Goal: Information Seeking & Learning: Learn about a topic

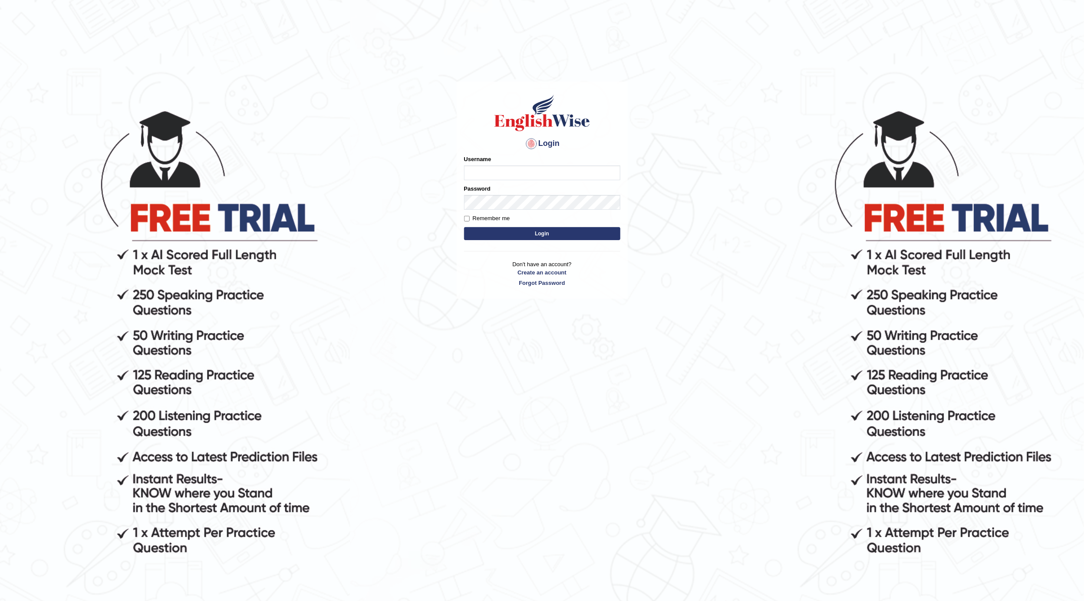
drag, startPoint x: 1081, startPoint y: 0, endPoint x: 603, endPoint y: 158, distance: 502.6
click at [757, 195] on body "Login Please fix the following errors: Username Password Remember me Login Don'…" at bounding box center [542, 354] width 1084 height 601
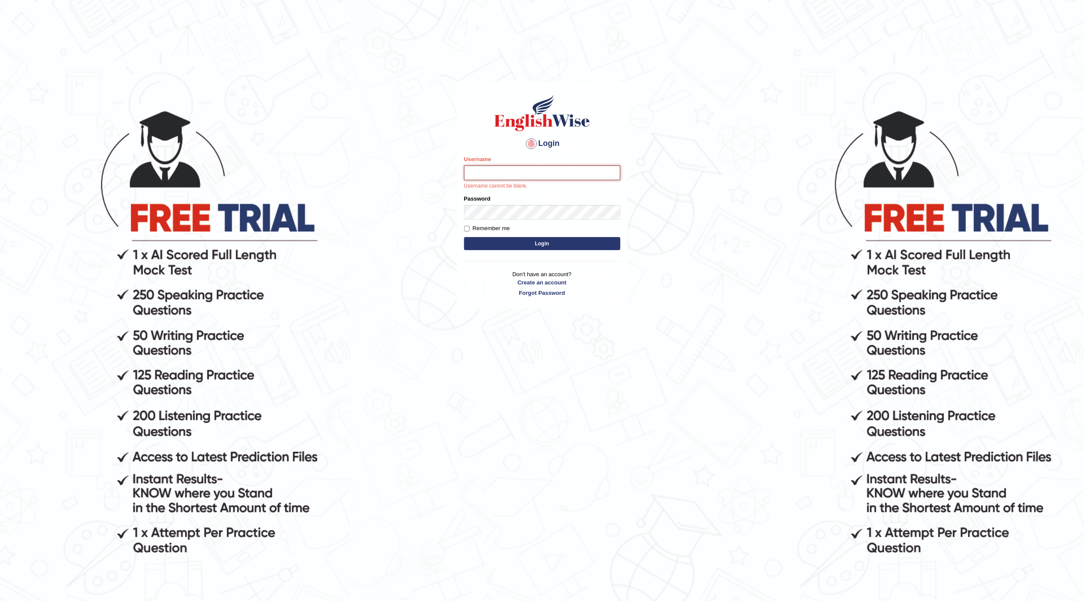
click at [509, 172] on input "Username" at bounding box center [542, 172] width 156 height 15
type input "dianacsilva"
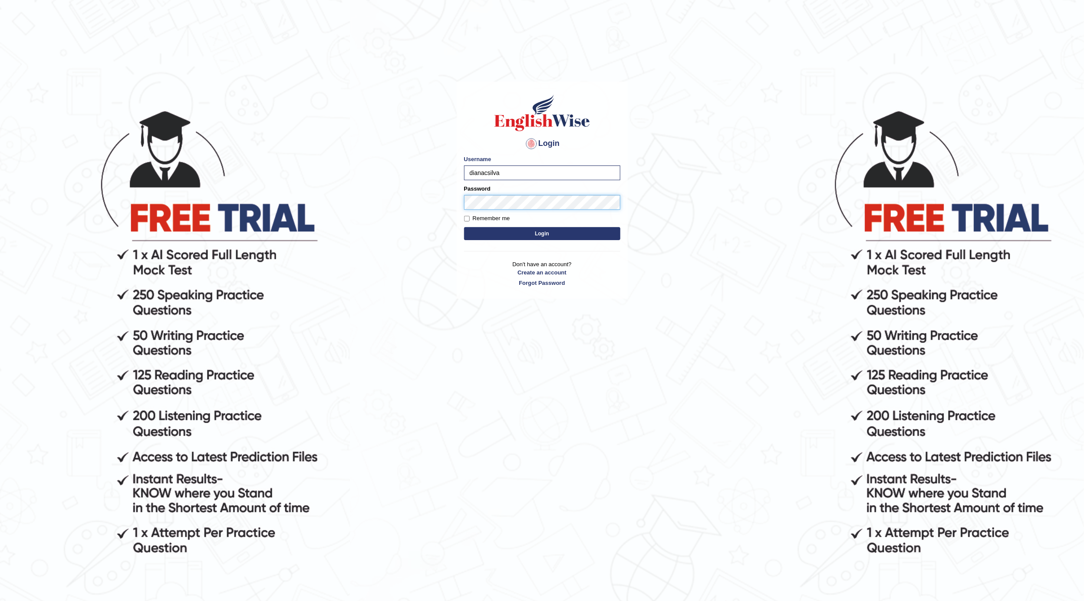
click at [464, 227] on button "Login" at bounding box center [542, 233] width 156 height 13
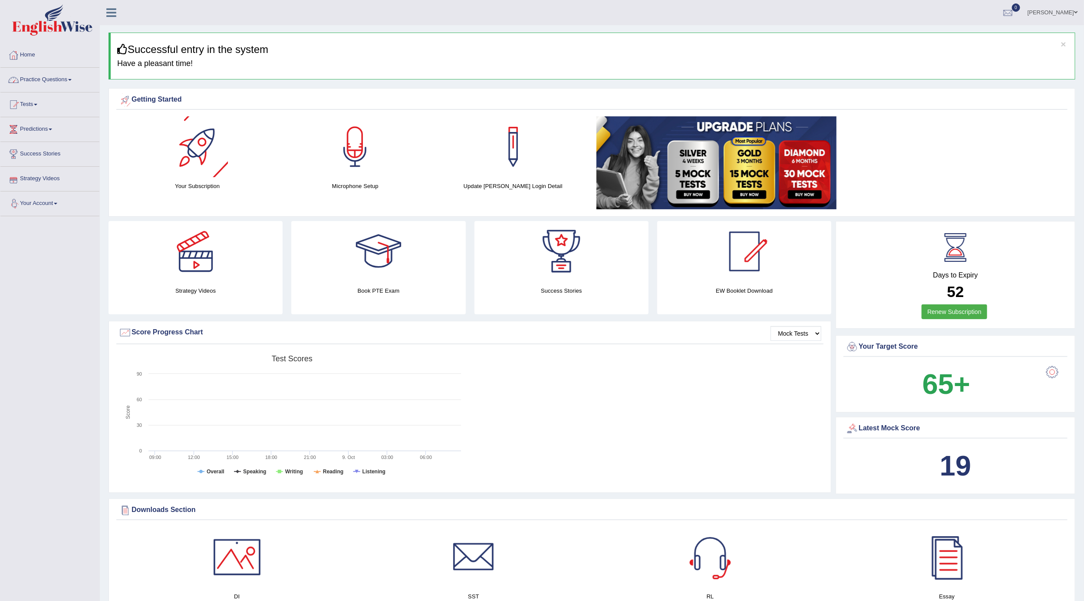
click at [46, 86] on link "Practice Questions" at bounding box center [49, 79] width 99 height 22
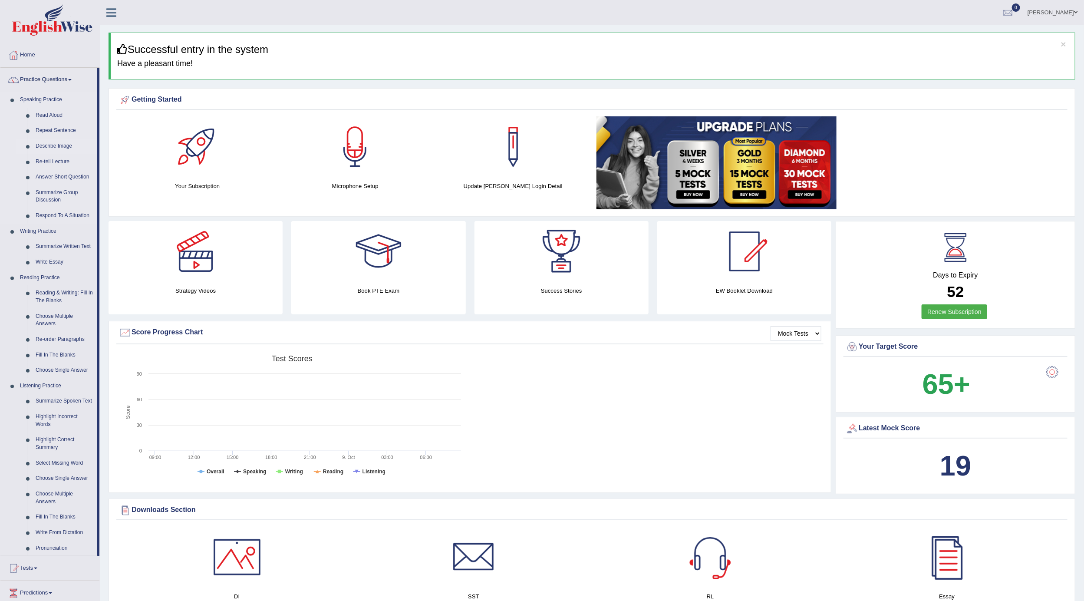
click at [67, 145] on link "Describe Image" at bounding box center [65, 147] width 66 height 16
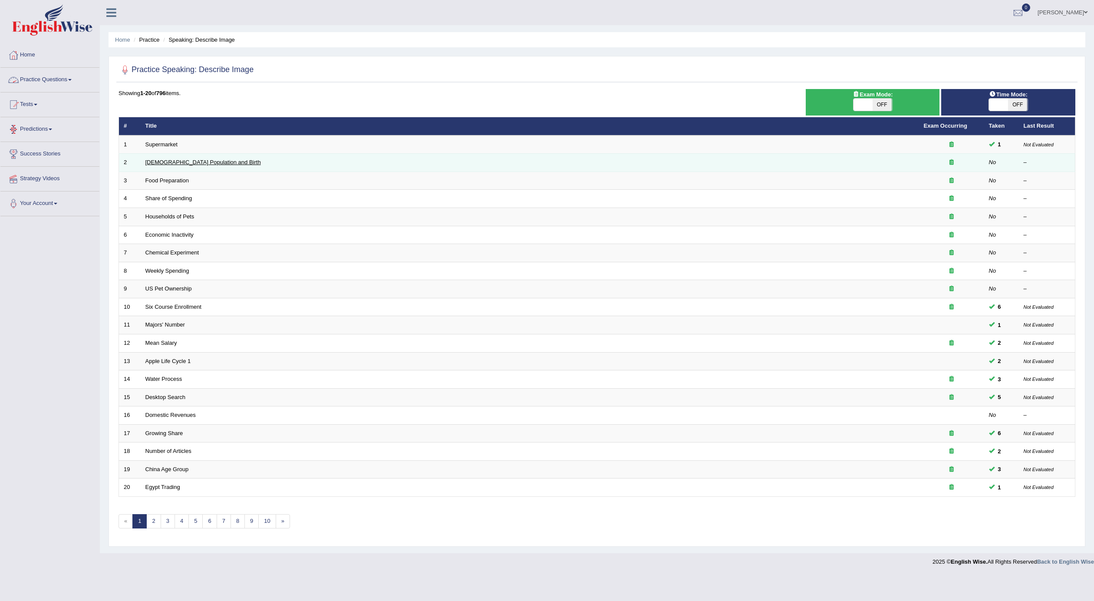
click at [178, 163] on link "[DEMOGRAPHIC_DATA] Population and Birth" at bounding box center [203, 162] width 116 height 7
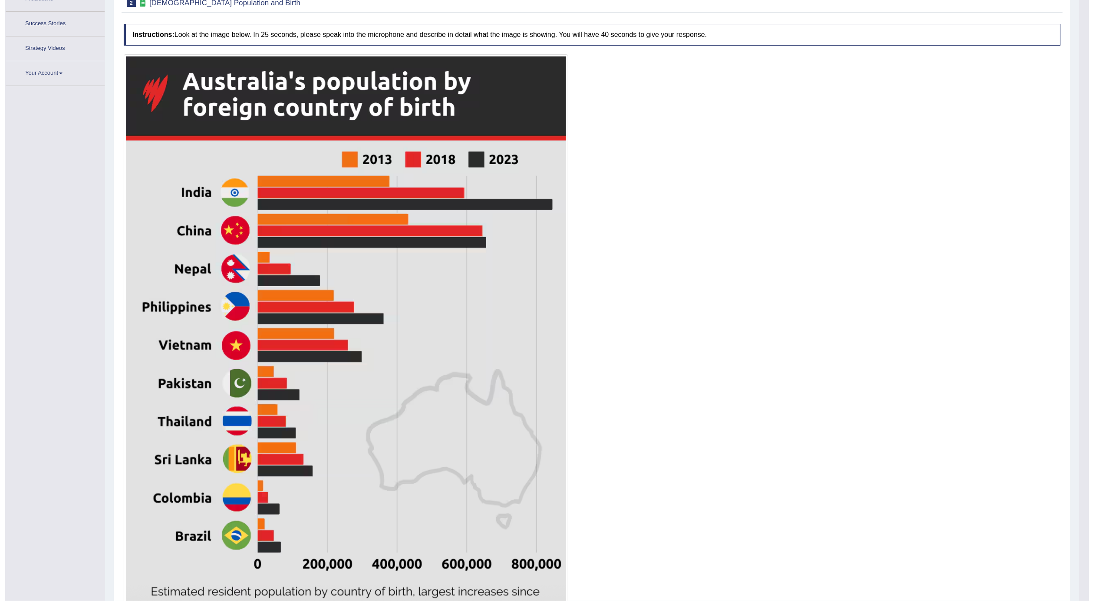
scroll to position [151, 0]
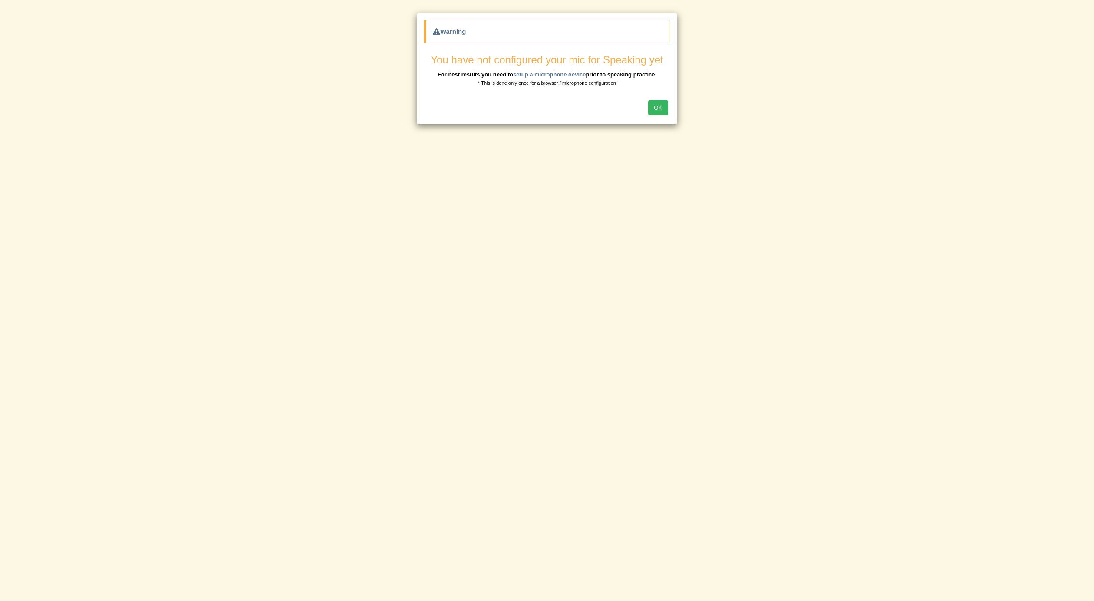
click at [648, 106] on button "OK" at bounding box center [658, 107] width 20 height 15
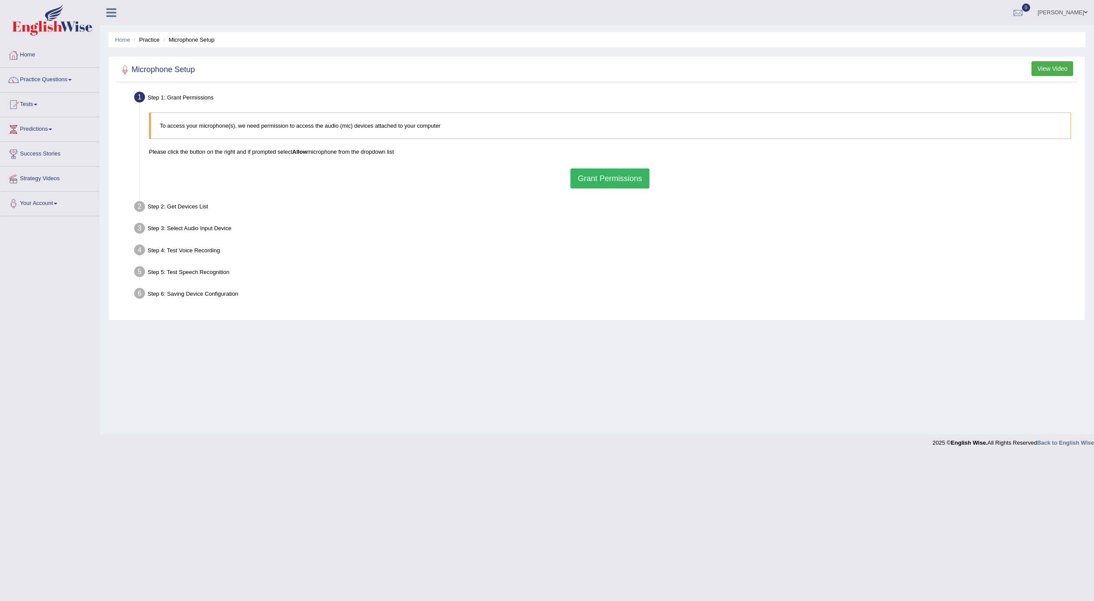
click at [616, 179] on button "Grant Permissions" at bounding box center [610, 179] width 79 height 20
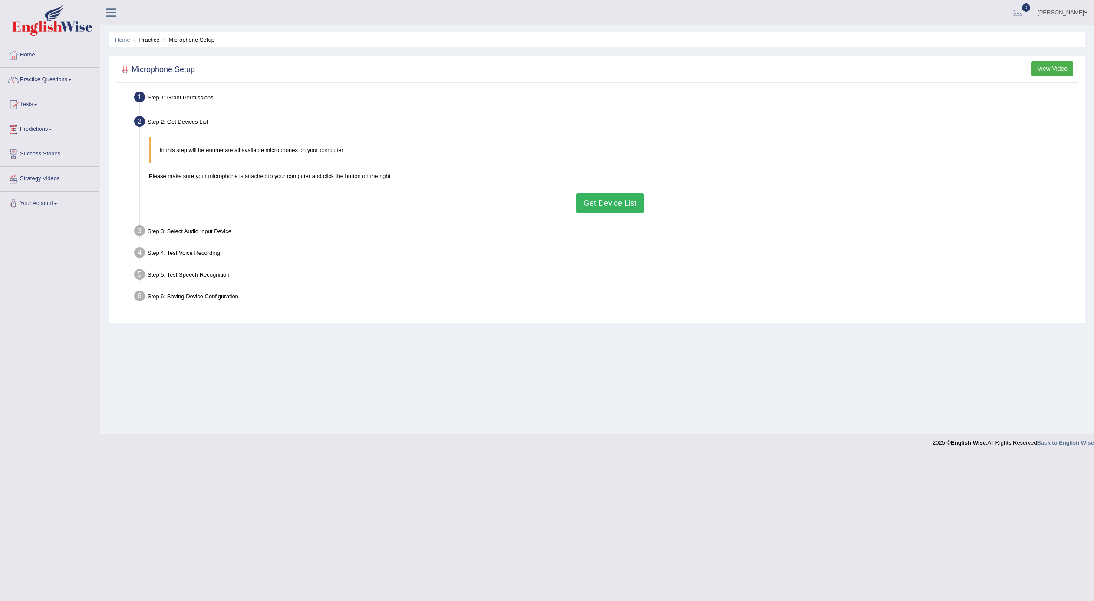
click at [601, 200] on button "Get Device List" at bounding box center [610, 203] width 68 height 20
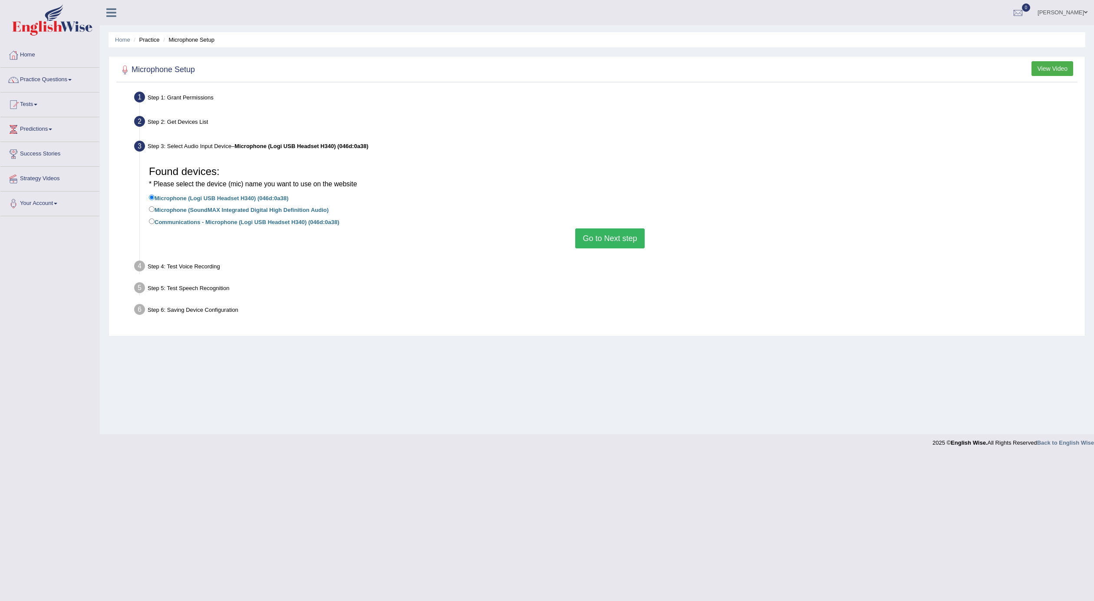
click at [612, 232] on button "Go to Next step" at bounding box center [609, 238] width 69 height 20
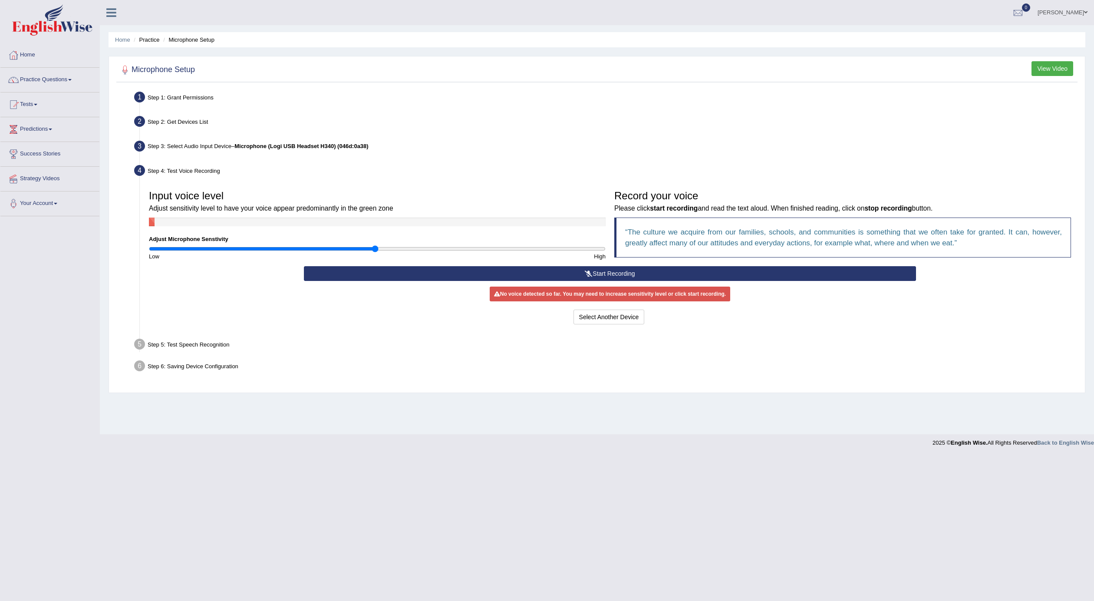
click at [652, 272] on button "Start Recording" at bounding box center [610, 273] width 612 height 15
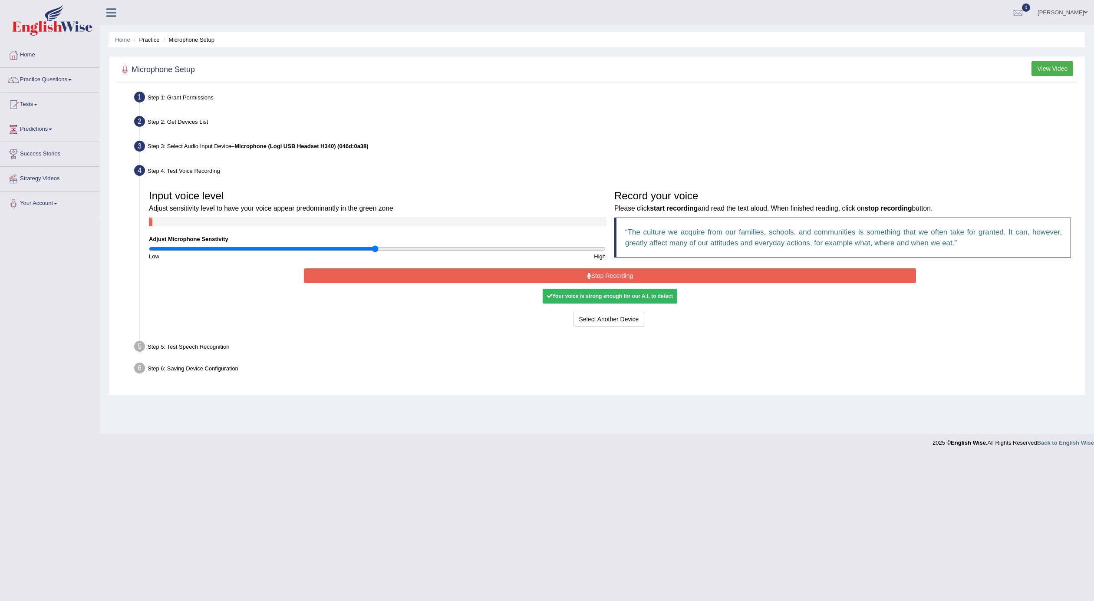
click at [663, 277] on button "Stop Recording" at bounding box center [610, 275] width 612 height 15
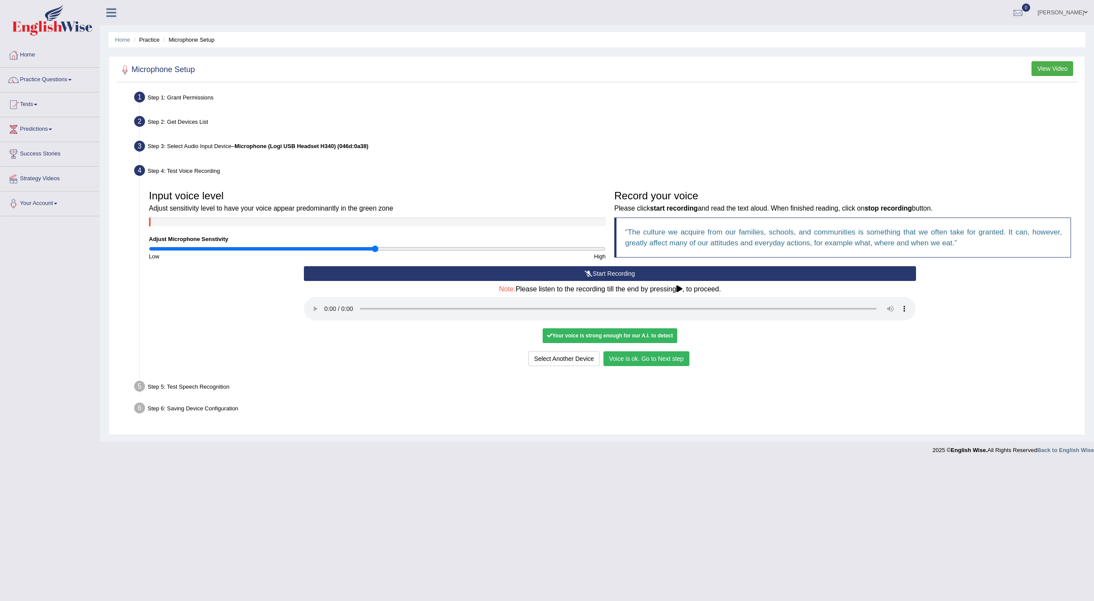
click at [648, 370] on div "Input voice level Adjust sensitivity level to have your voice appear predominan…" at bounding box center [610, 278] width 931 height 192
click at [651, 365] on button "Voice is ok. Go to Next step" at bounding box center [647, 358] width 86 height 15
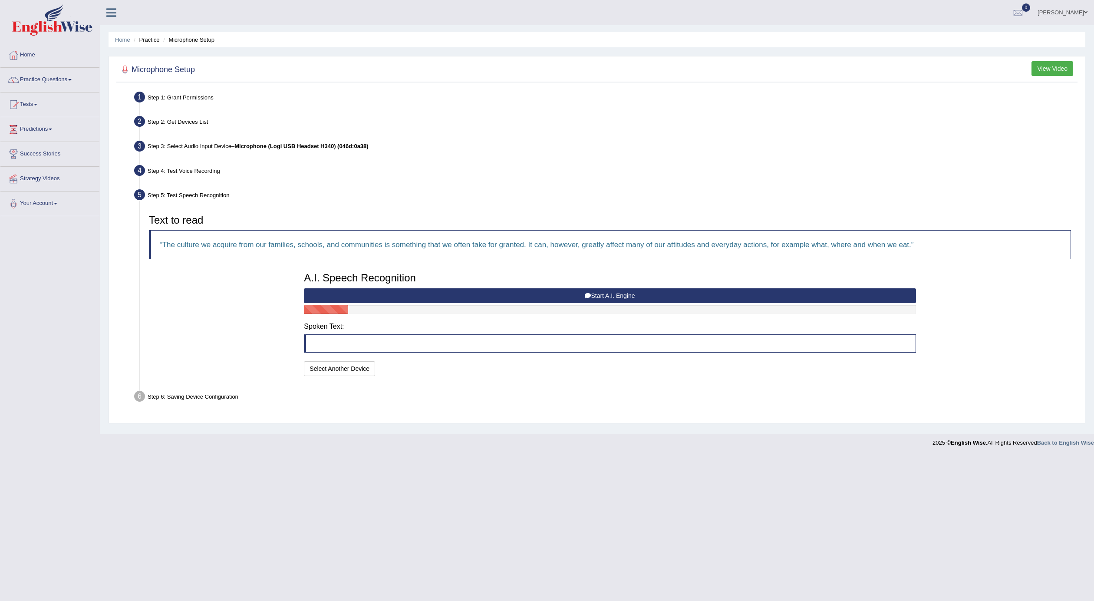
click at [548, 293] on button "Start A.I. Engine" at bounding box center [610, 295] width 612 height 15
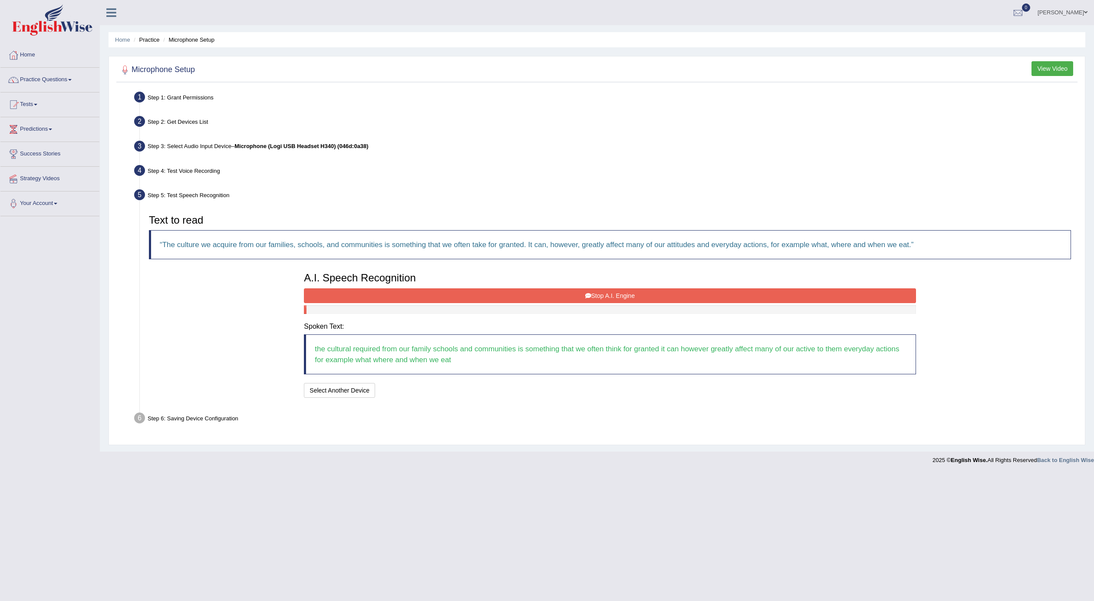
click at [669, 300] on button "Stop A.I. Engine" at bounding box center [610, 295] width 612 height 15
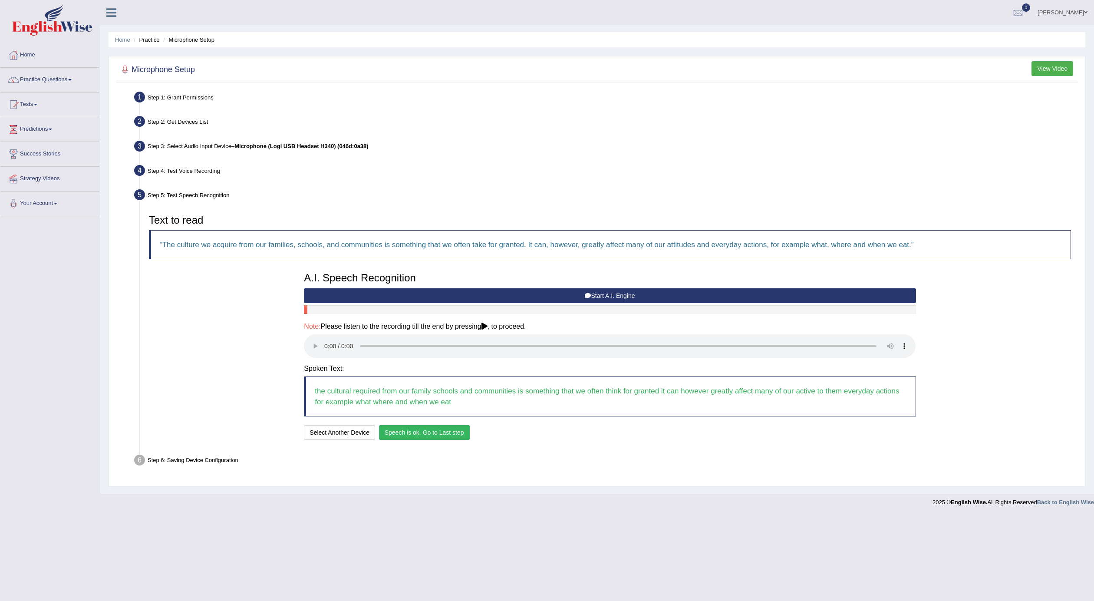
click at [412, 423] on div "A.I. Speech Recognition Start A.I. Engine Stop A.I. Engine Note: Please listen …" at bounding box center [610, 355] width 621 height 174
click at [408, 438] on button "Speech is ok. Go to Last step" at bounding box center [424, 432] width 91 height 15
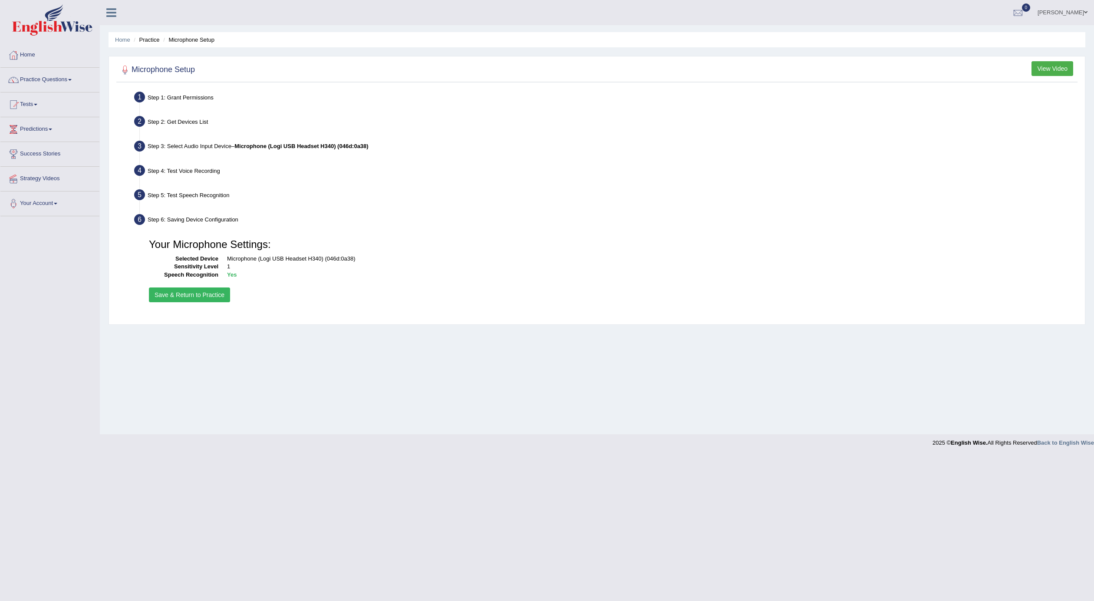
click at [170, 291] on button "Save & Return to Practice" at bounding box center [189, 294] width 81 height 15
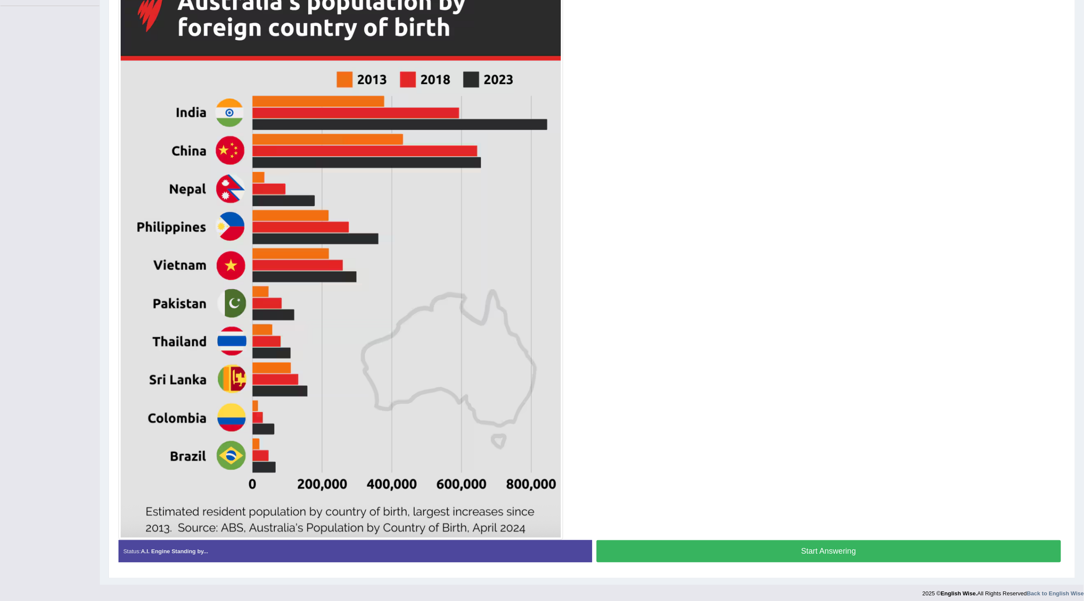
scroll to position [219, 0]
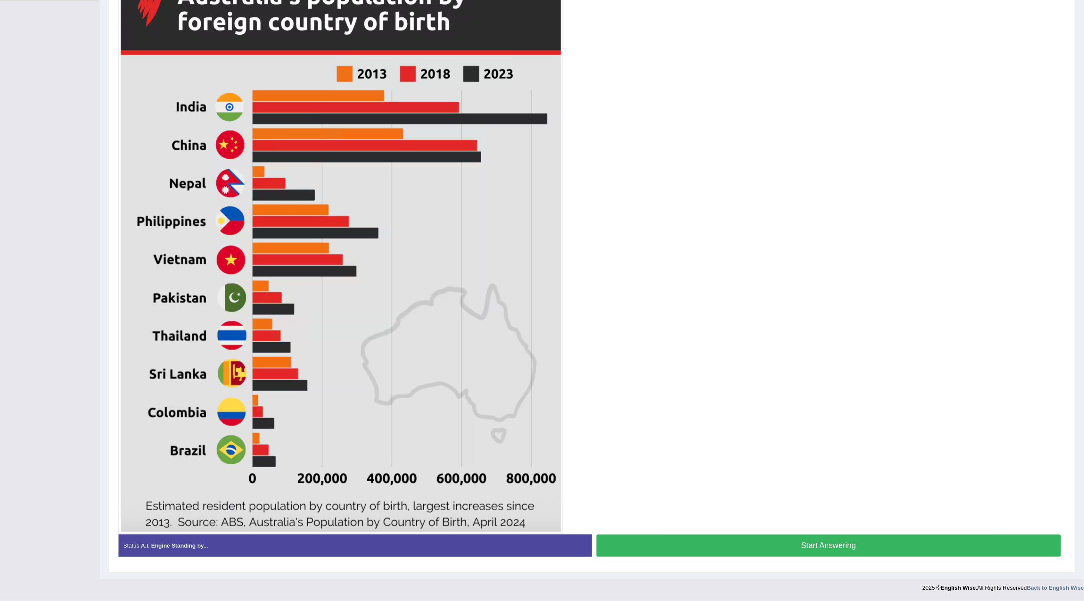
click at [727, 547] on button "Start Answering" at bounding box center [829, 546] width 465 height 22
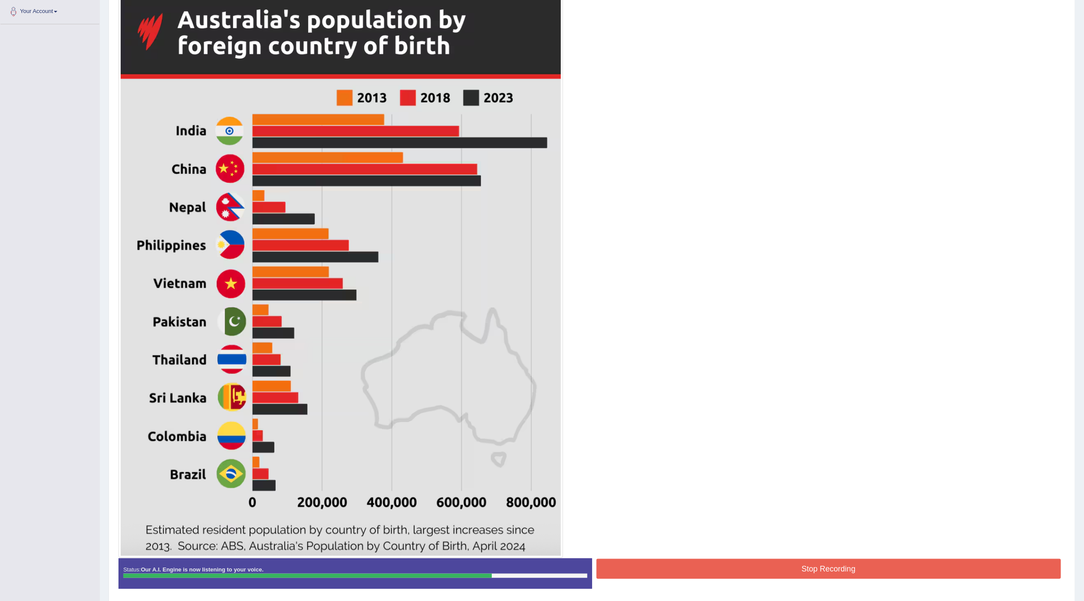
scroll to position [227, 0]
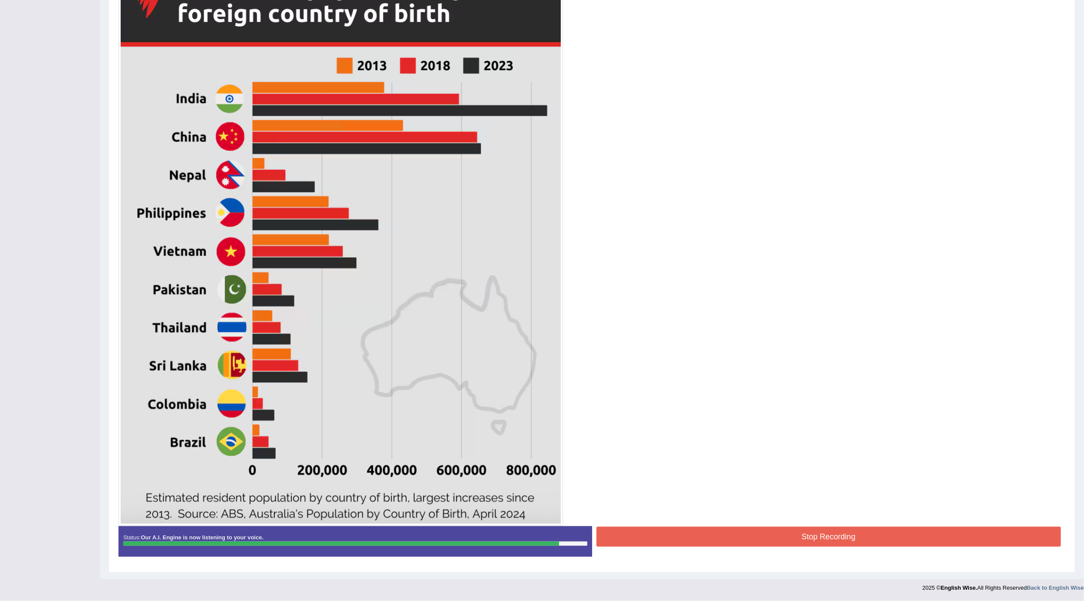
click at [767, 528] on button "Stop Recording" at bounding box center [829, 537] width 465 height 20
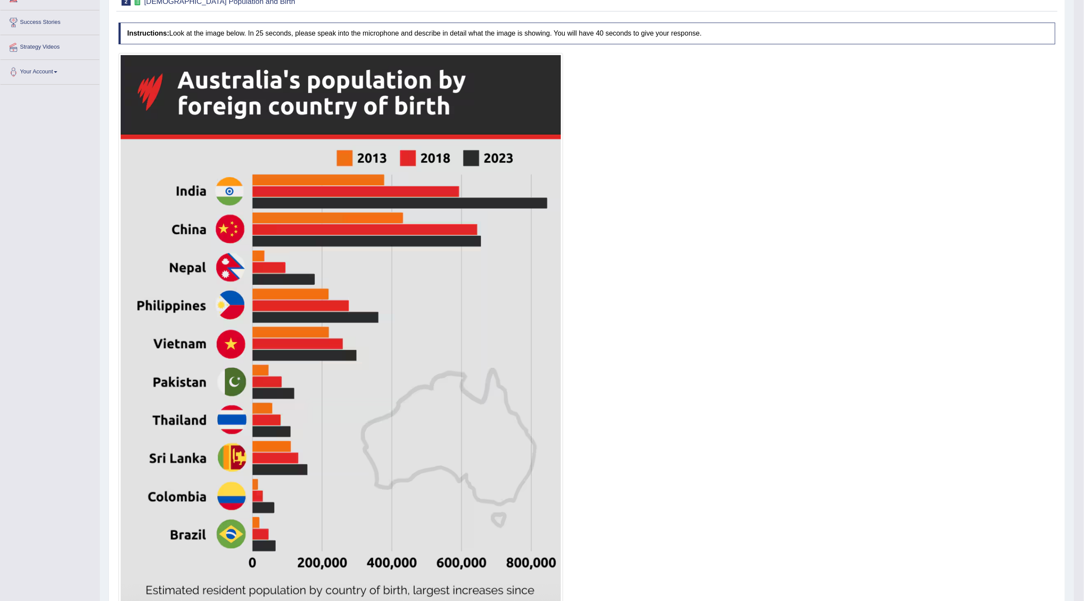
scroll to position [0, 0]
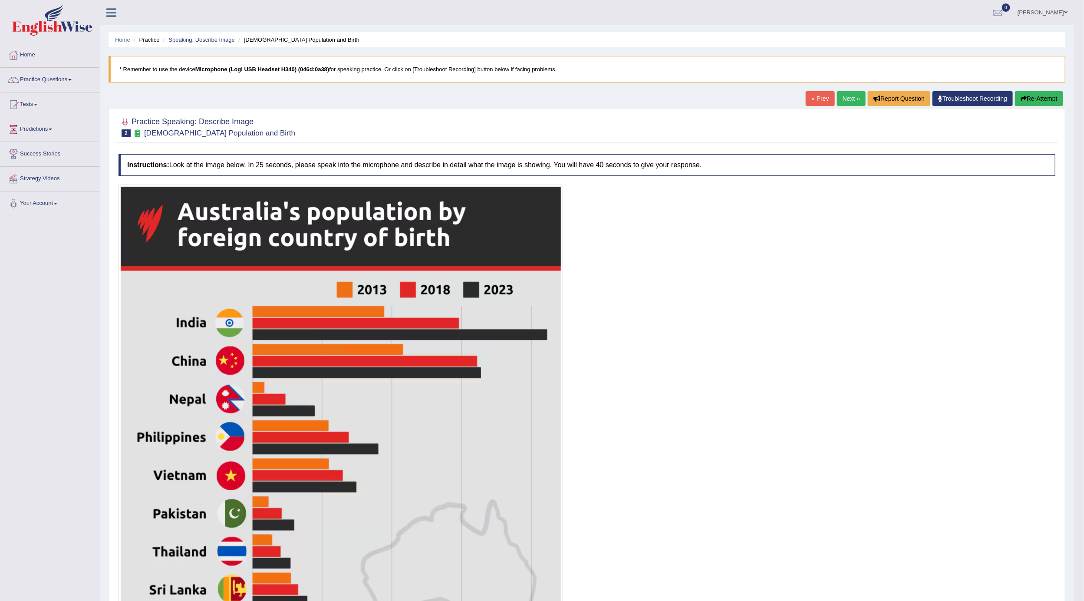
click at [1042, 96] on button "Re-Attempt" at bounding box center [1039, 98] width 48 height 15
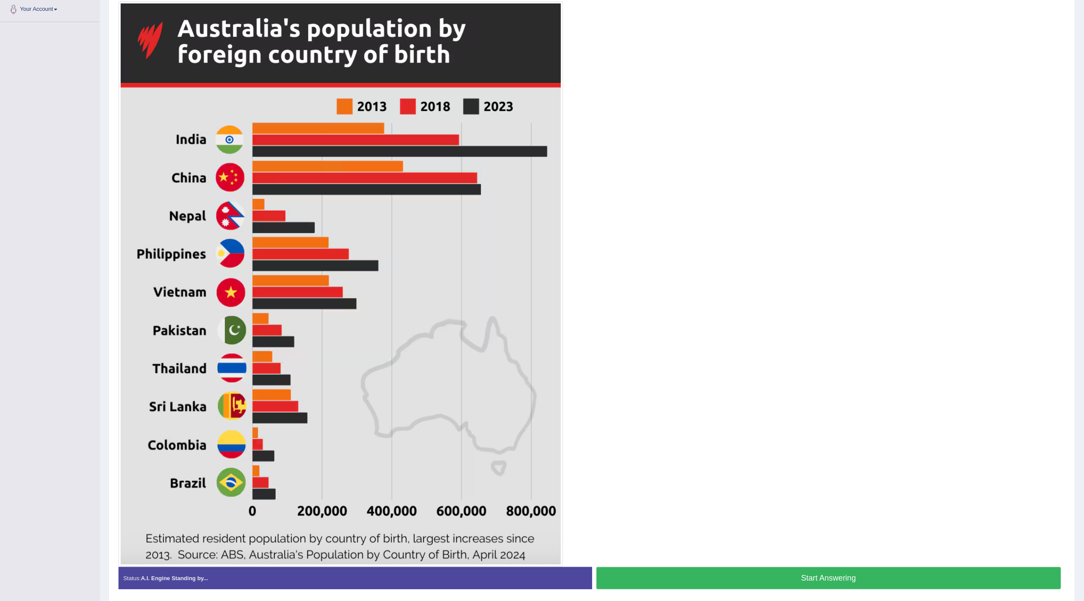
scroll to position [165, 0]
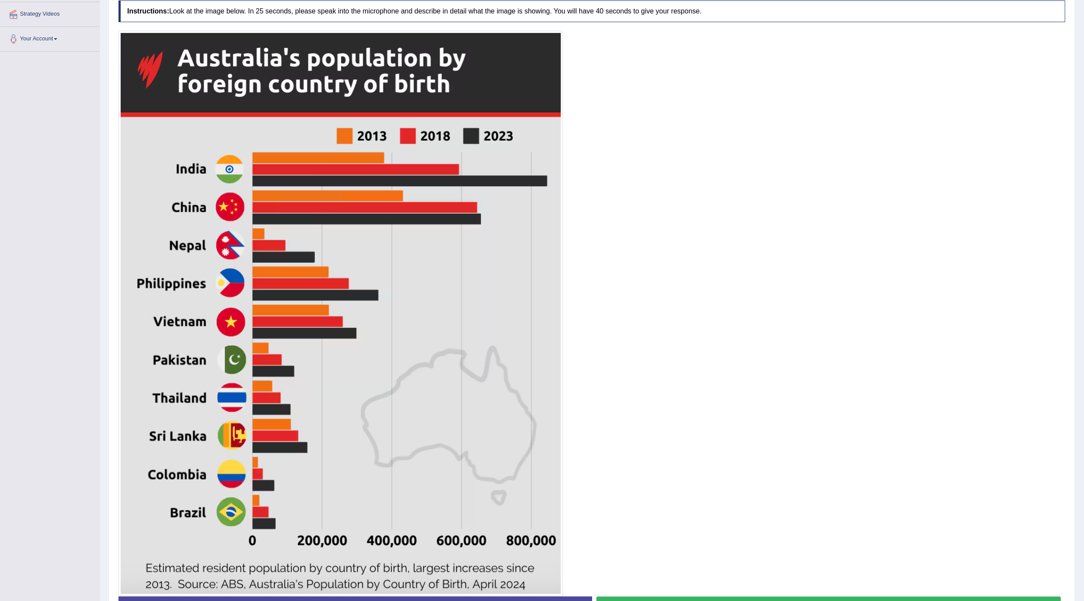
drag, startPoint x: 1077, startPoint y: 358, endPoint x: 1080, endPoint y: 389, distance: 30.6
click at [1080, 389] on div "Home Practice Speaking: Describe Image [DEMOGRAPHIC_DATA] Population and Birth …" at bounding box center [592, 238] width 985 height 806
click at [606, 597] on div "Created with Highcharts 7.1.2 Great Too slow Too fast Time Speech pace meter: 0…" at bounding box center [831, 596] width 478 height 0
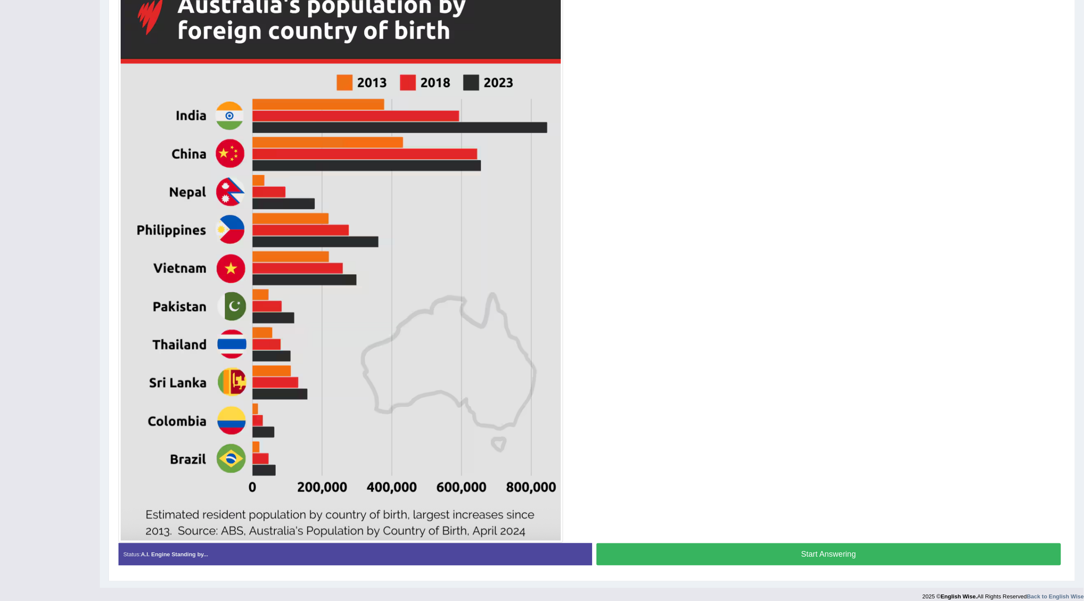
click at [735, 552] on button "Start Answering" at bounding box center [829, 554] width 465 height 22
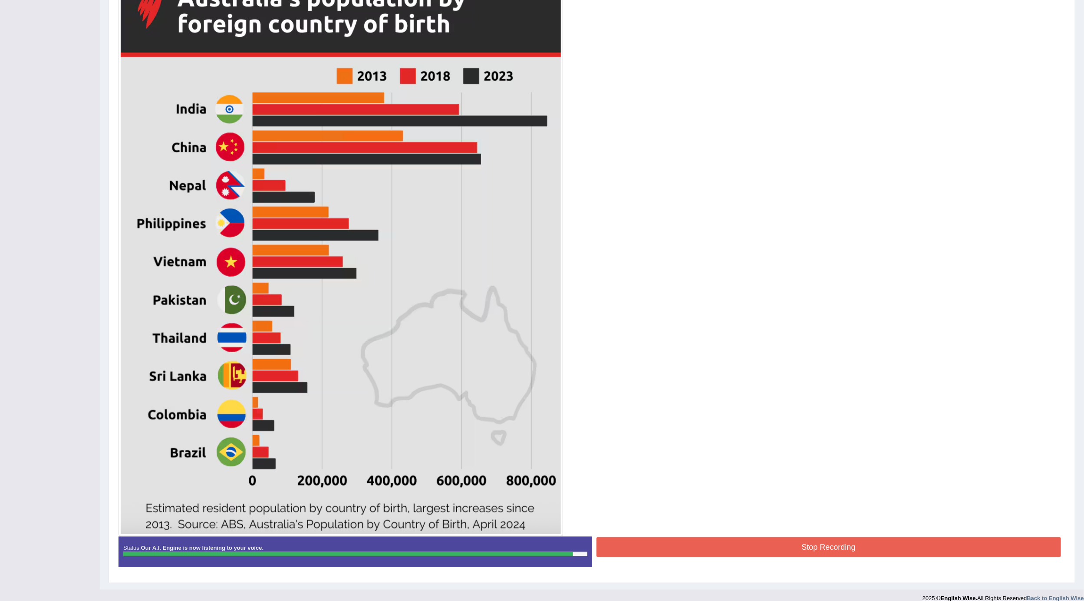
click at [710, 536] on div at bounding box center [592, 253] width 947 height 565
click at [710, 539] on button "Stop Recording" at bounding box center [829, 547] width 465 height 20
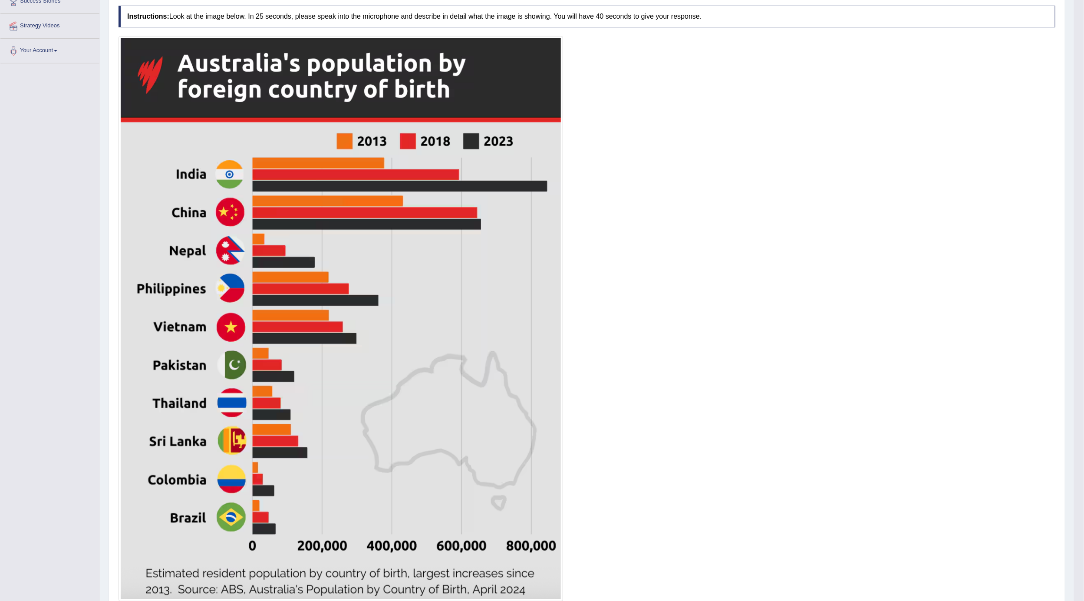
scroll to position [88, 0]
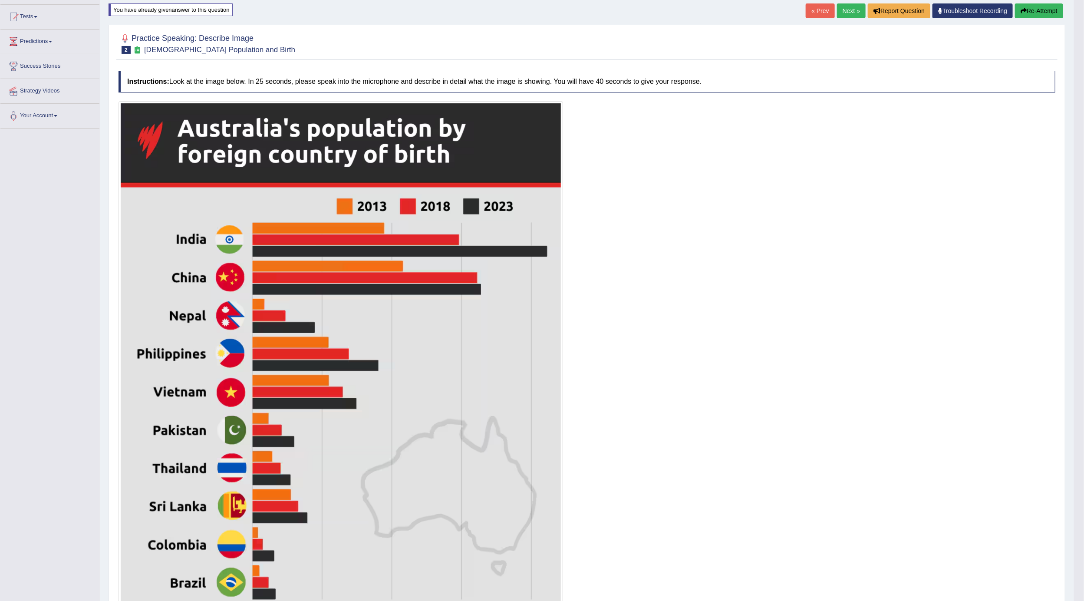
click at [1048, 5] on button "Re-Attempt" at bounding box center [1039, 10] width 48 height 15
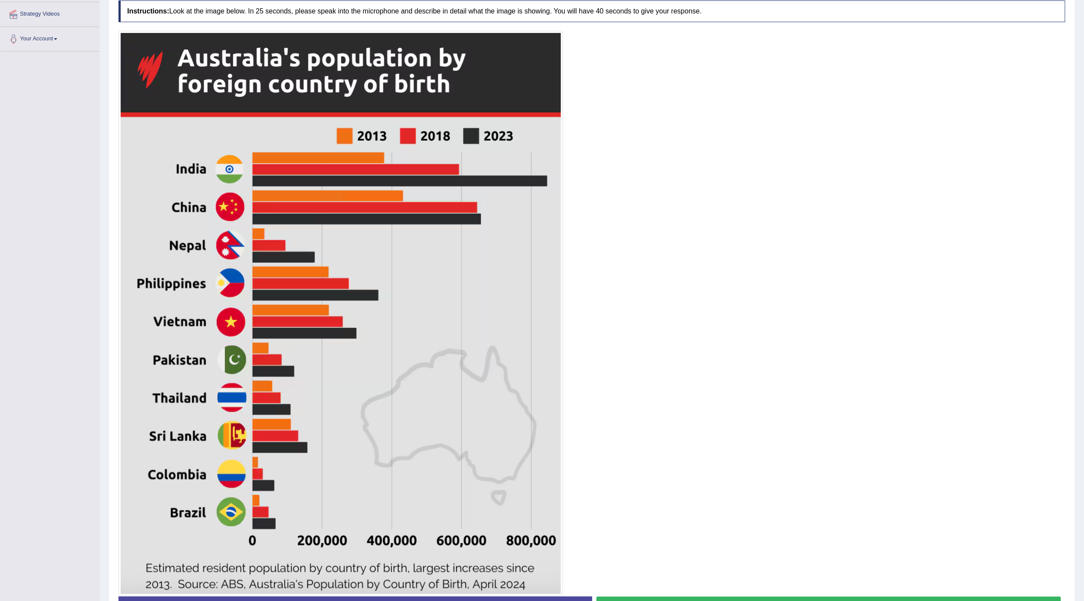
scroll to position [198, 0]
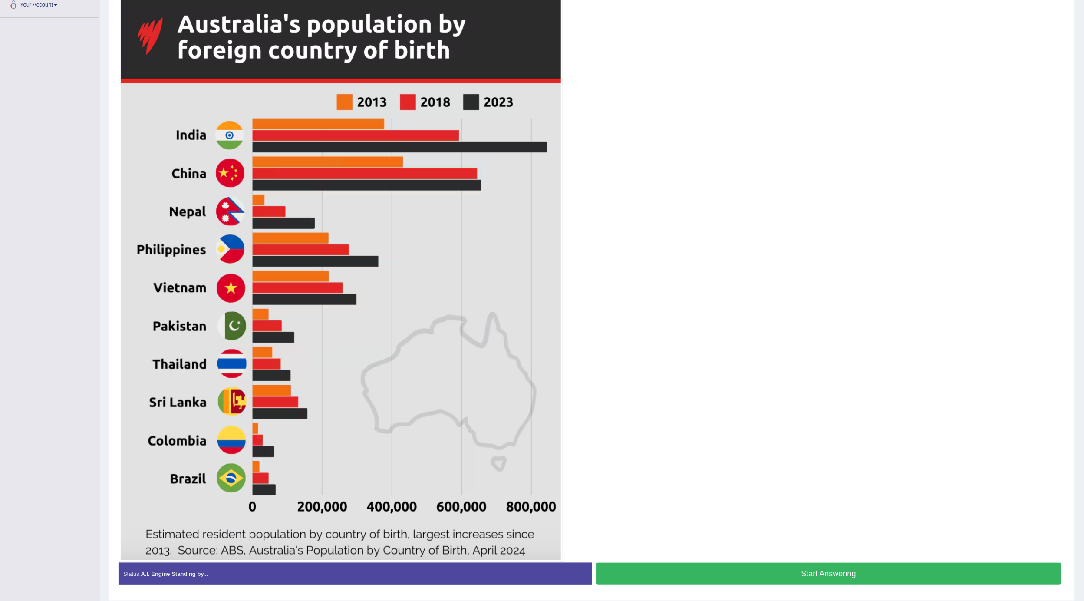
click at [722, 570] on button "Start Answering" at bounding box center [829, 574] width 465 height 22
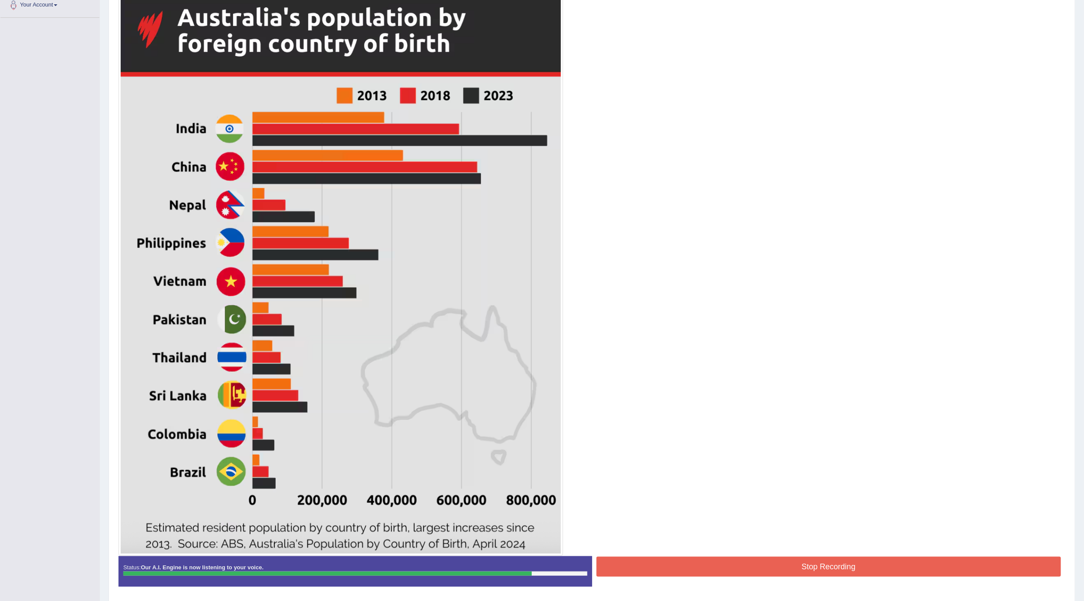
click at [727, 575] on button "Stop Recording" at bounding box center [829, 567] width 465 height 20
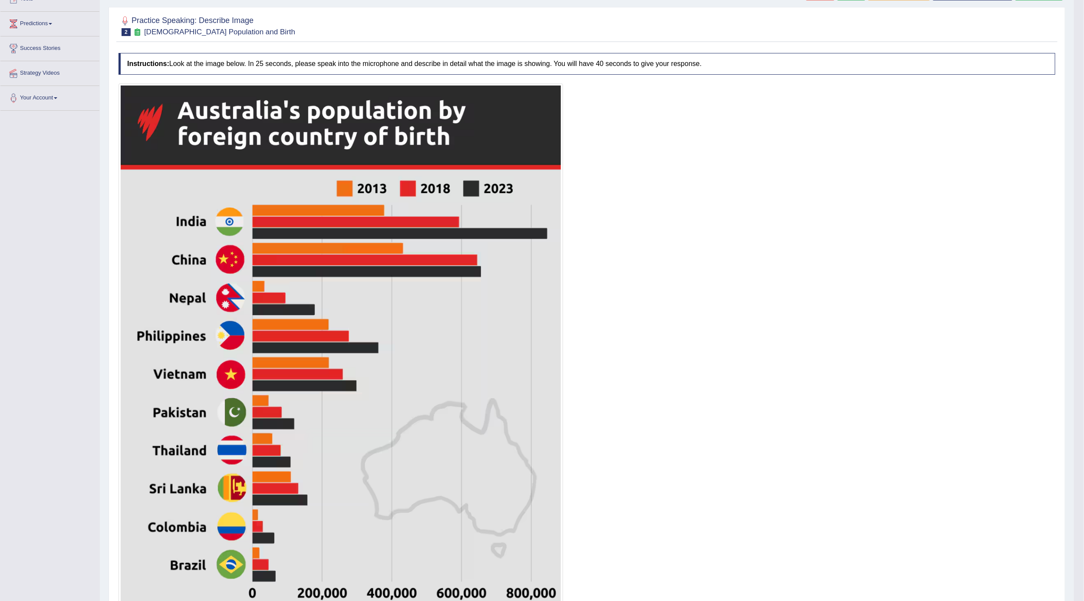
scroll to position [82, 0]
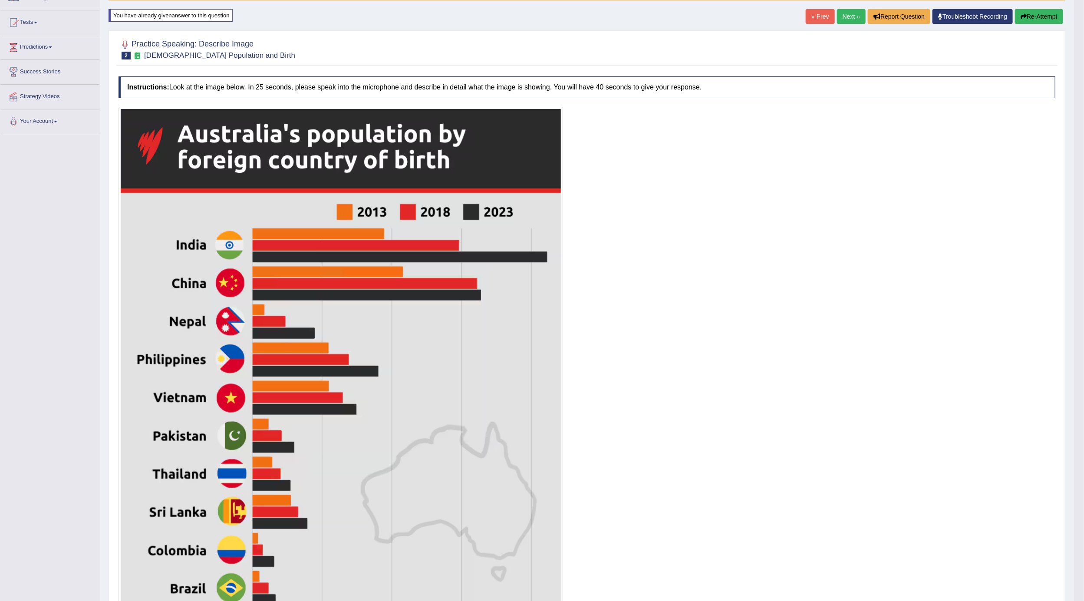
click at [1051, 22] on button "Re-Attempt" at bounding box center [1039, 16] width 48 height 15
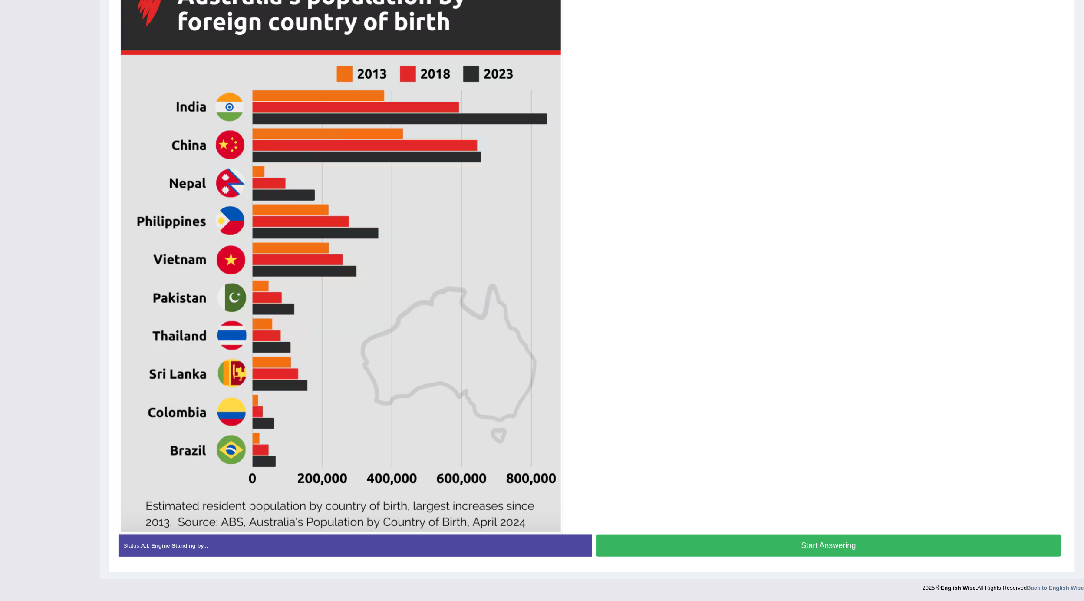
scroll to position [214, 0]
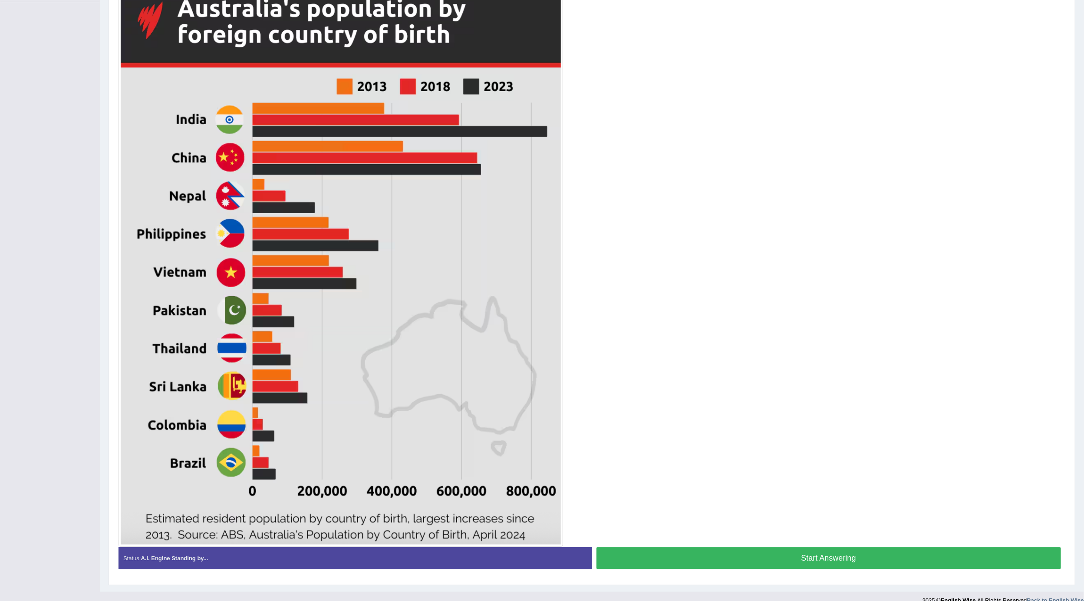
click at [612, 562] on button "Start Answering" at bounding box center [829, 558] width 465 height 22
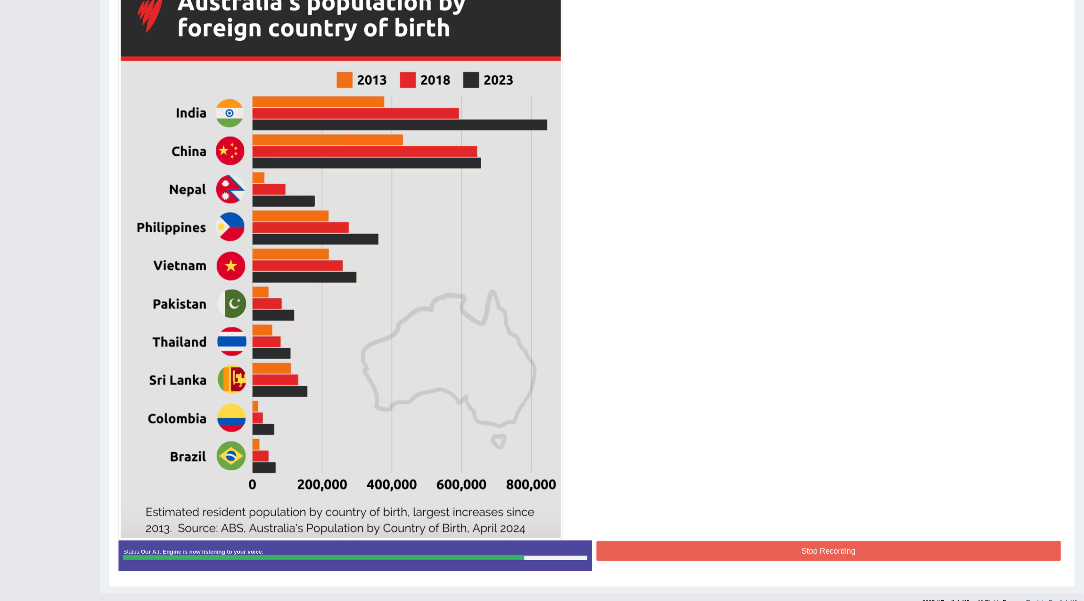
click at [886, 558] on button "Stop Recording" at bounding box center [829, 551] width 465 height 20
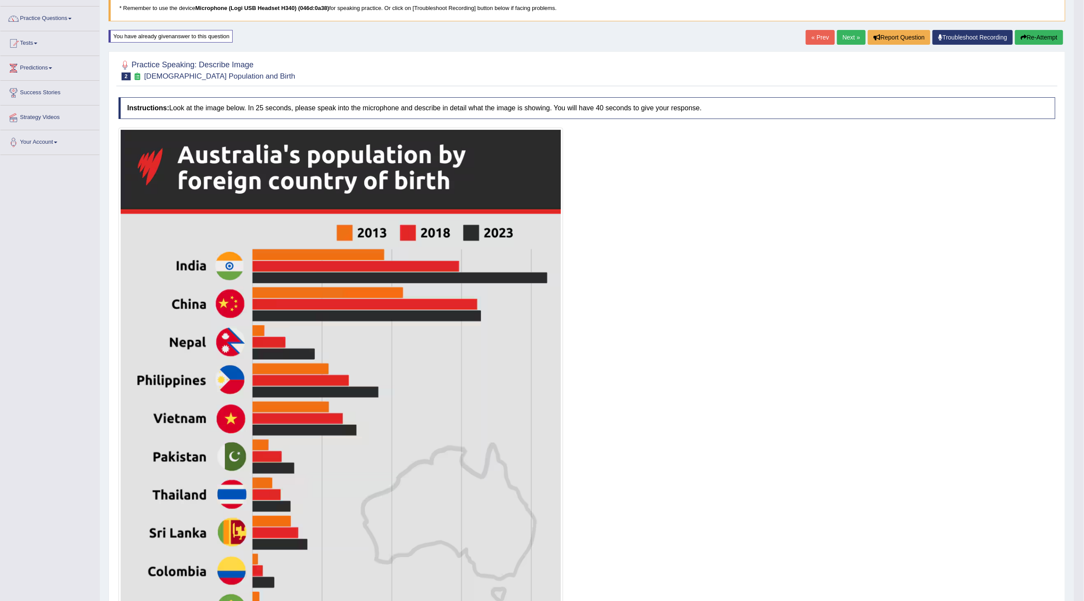
scroll to position [17, 0]
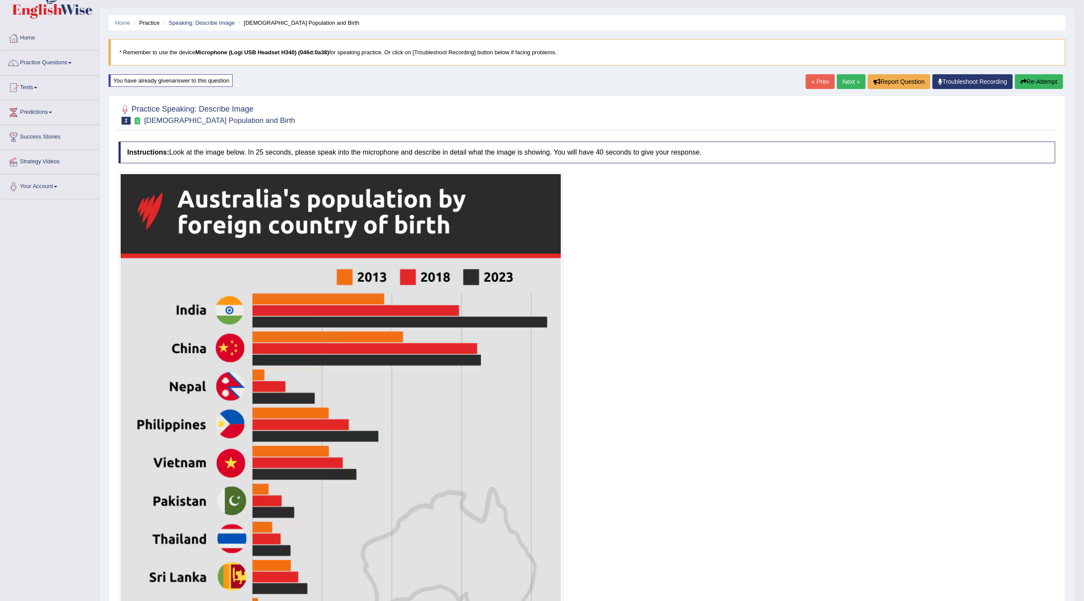
click at [1041, 85] on button "Re-Attempt" at bounding box center [1039, 81] width 48 height 15
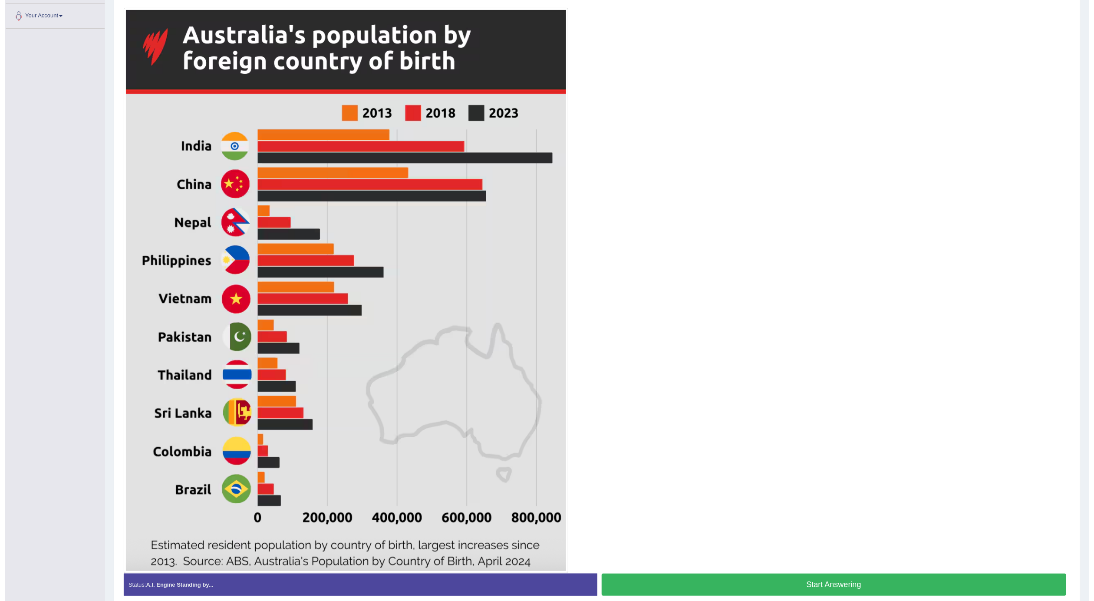
scroll to position [189, 0]
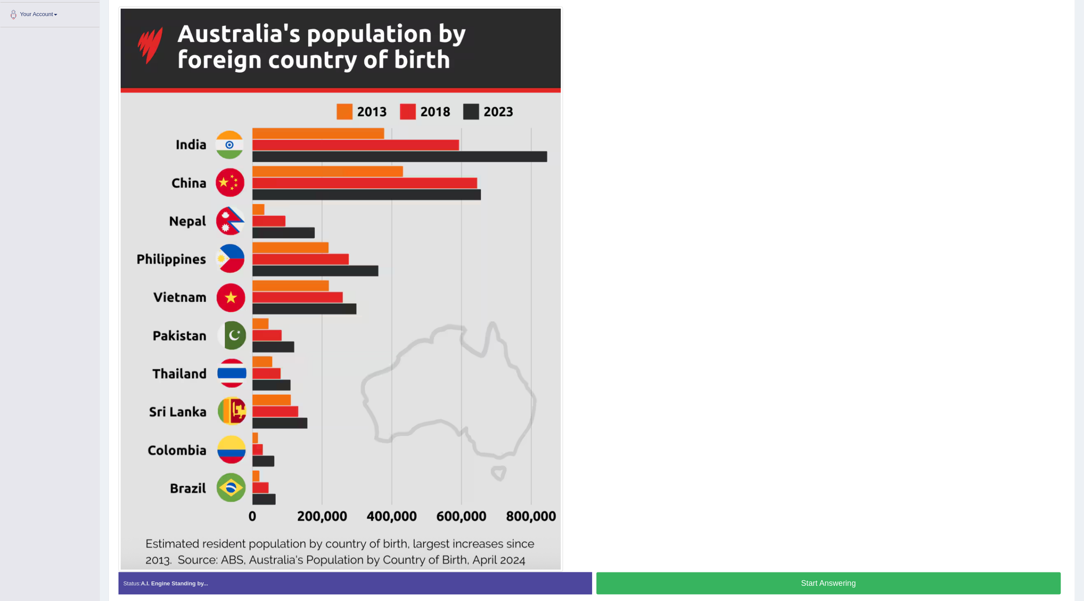
click at [699, 584] on button "Start Answering" at bounding box center [829, 583] width 465 height 22
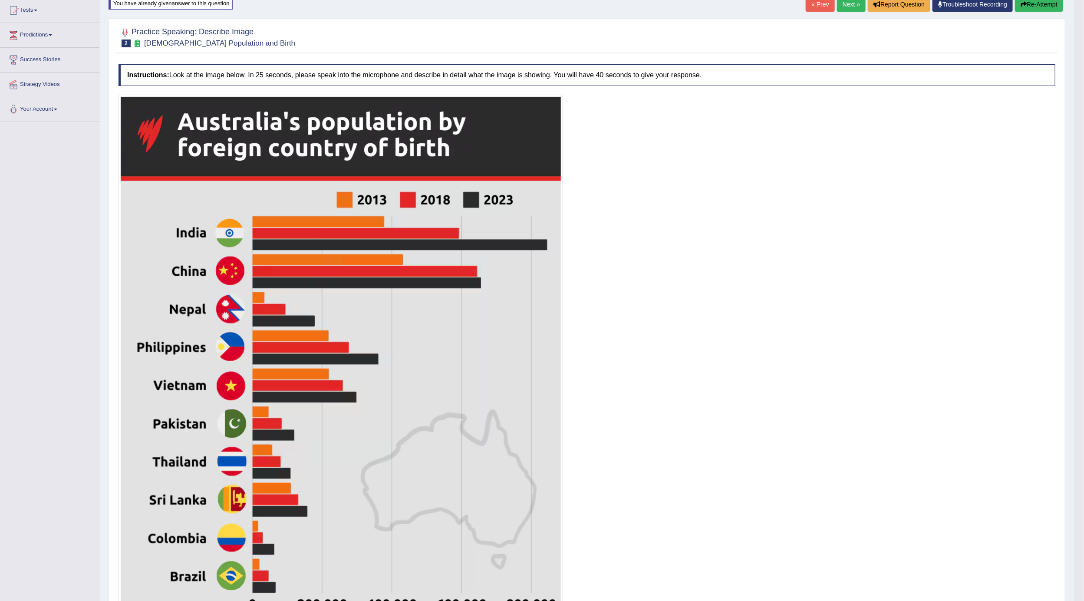
scroll to position [82, 0]
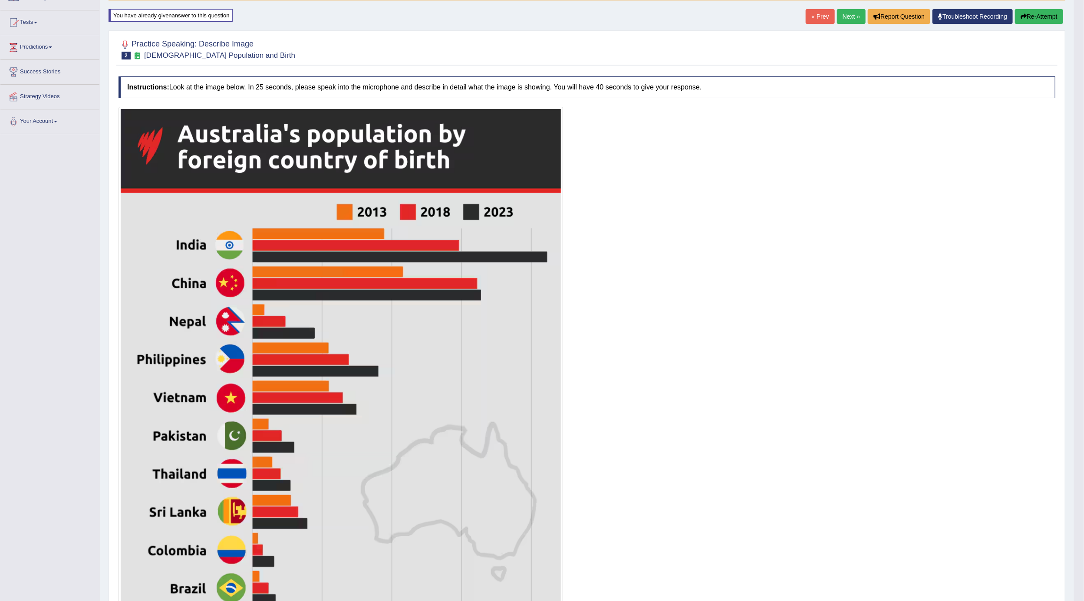
click at [845, 12] on link "Next »" at bounding box center [851, 16] width 29 height 15
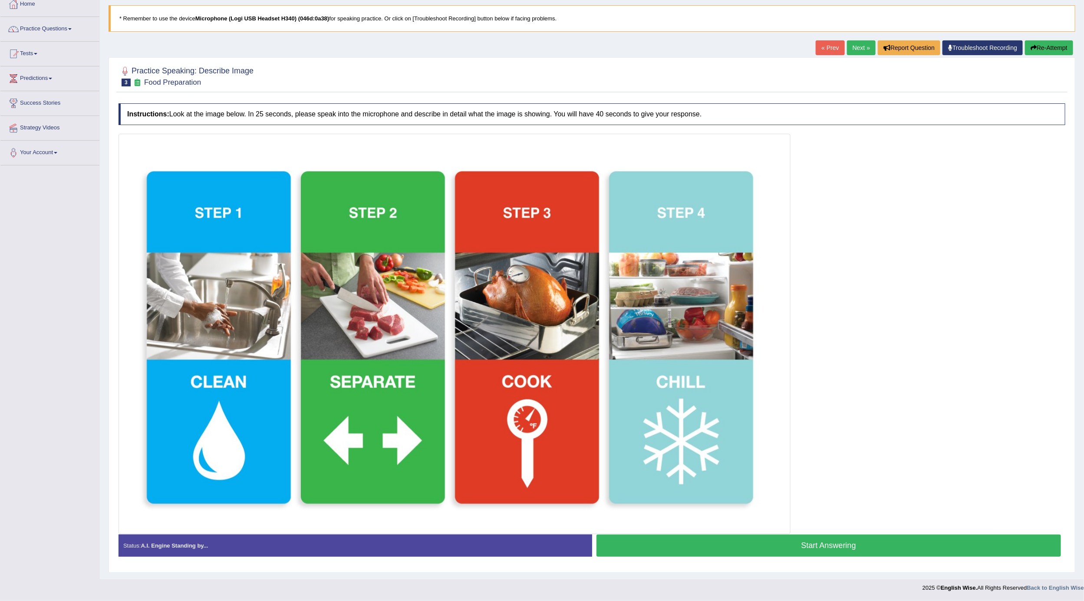
click at [697, 546] on button "Start Answering" at bounding box center [829, 546] width 465 height 22
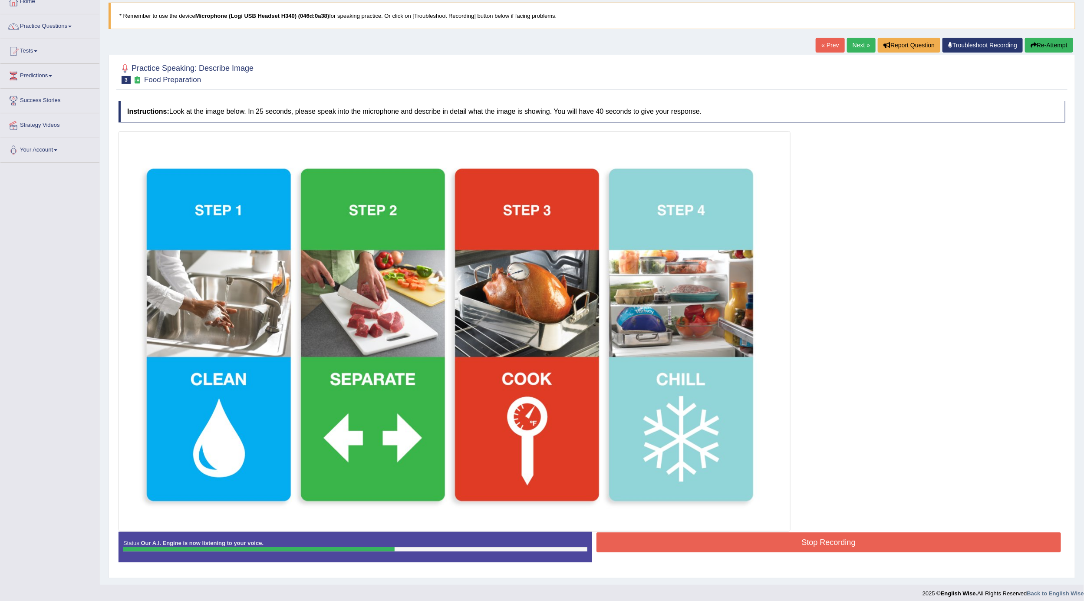
click at [609, 552] on button "Stop Recording" at bounding box center [829, 542] width 465 height 20
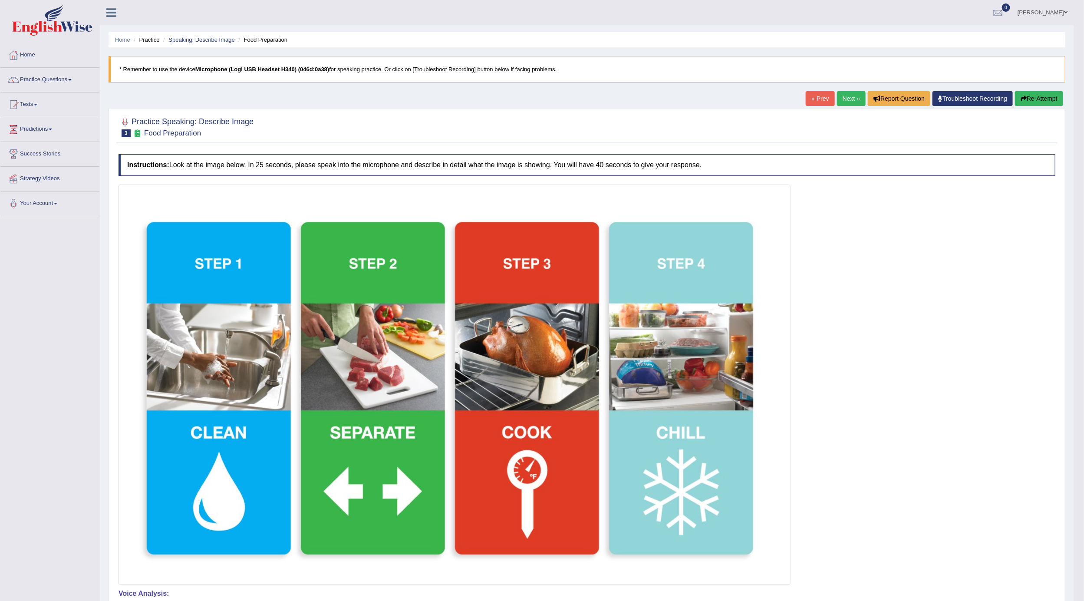
click at [843, 103] on link "Next »" at bounding box center [851, 98] width 29 height 15
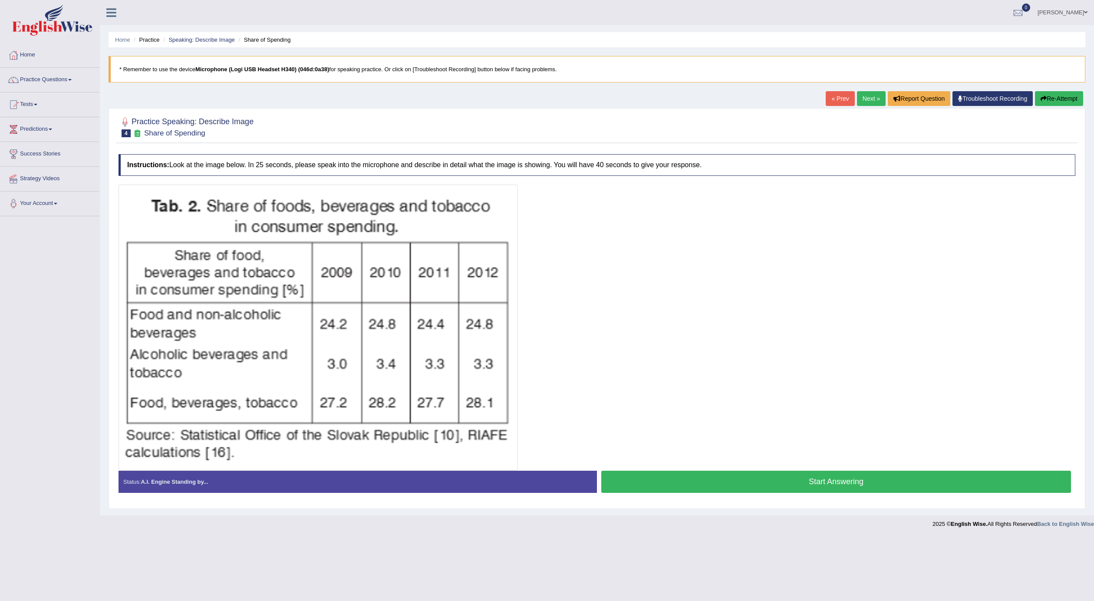
click at [697, 485] on button "Start Answering" at bounding box center [836, 482] width 470 height 22
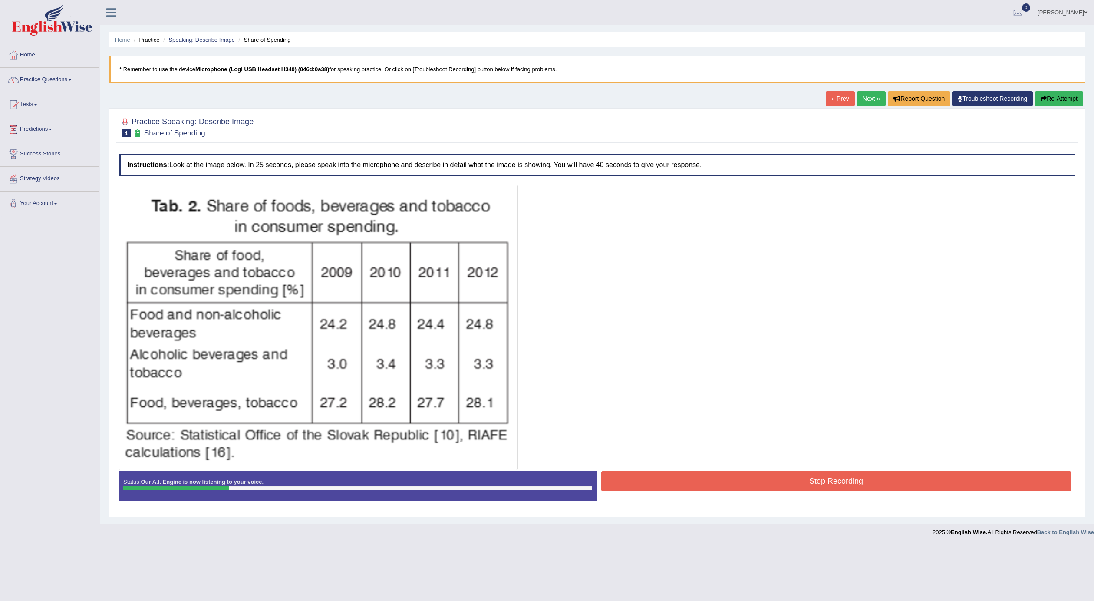
click at [1067, 91] on button "Re-Attempt" at bounding box center [1059, 98] width 48 height 15
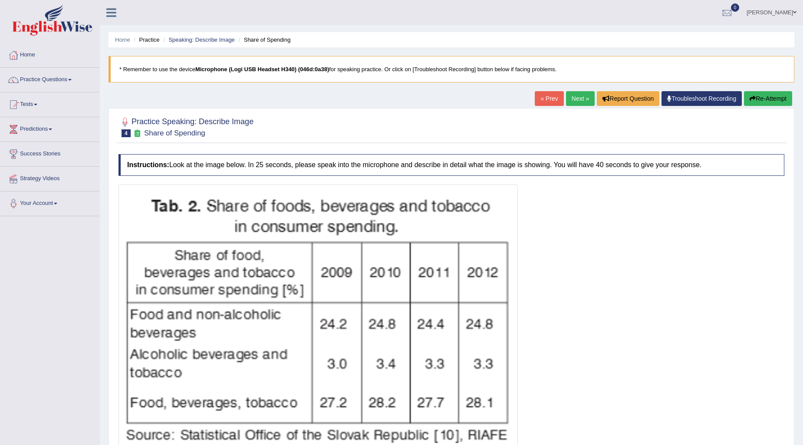
drag, startPoint x: 1046, startPoint y: 21, endPoint x: 556, endPoint y: 252, distance: 542.0
click at [546, 256] on div at bounding box center [452, 328] width 666 height 286
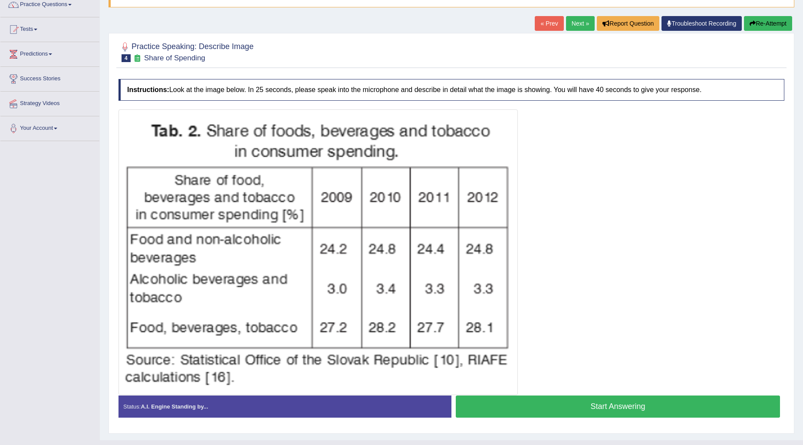
scroll to position [92, 0]
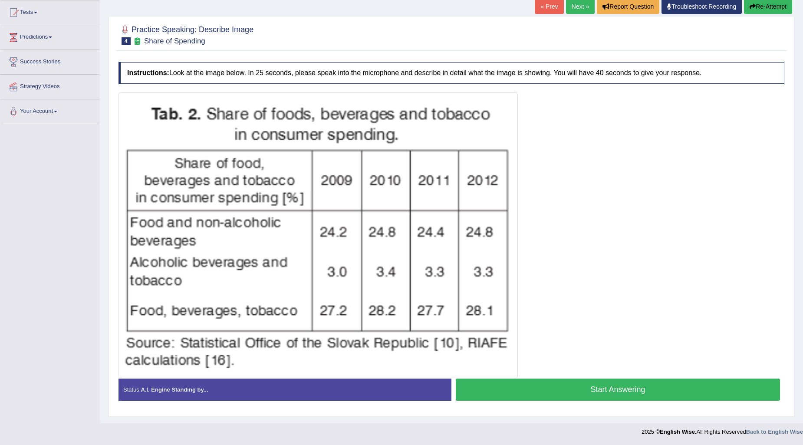
click at [636, 387] on button "Start Answering" at bounding box center [618, 390] width 324 height 22
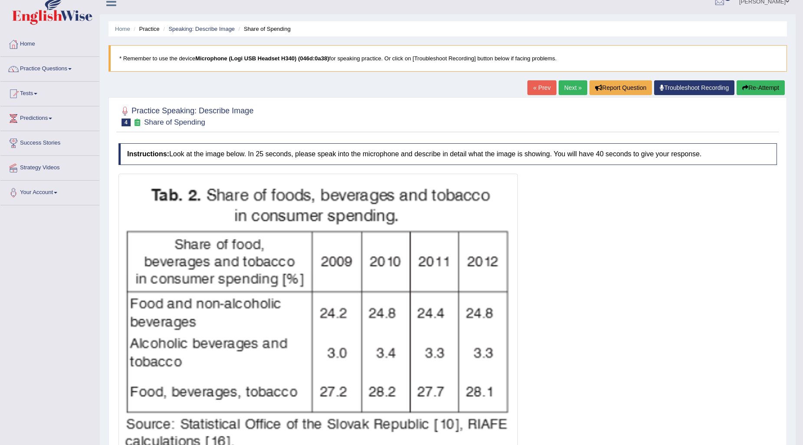
scroll to position [0, 0]
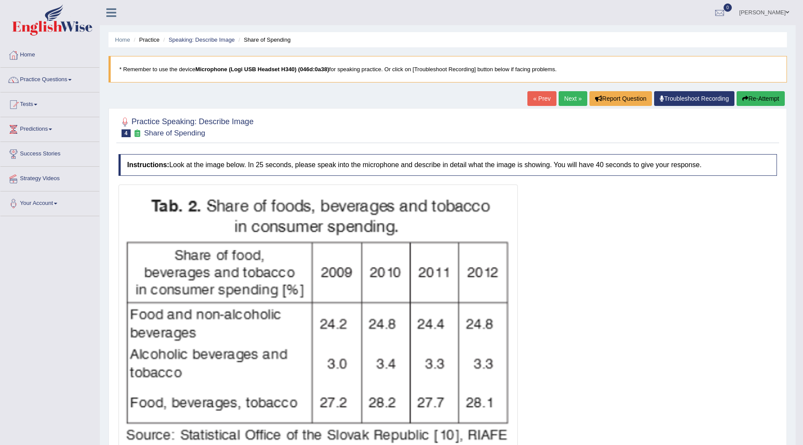
click at [758, 94] on button "Re-Attempt" at bounding box center [761, 98] width 48 height 15
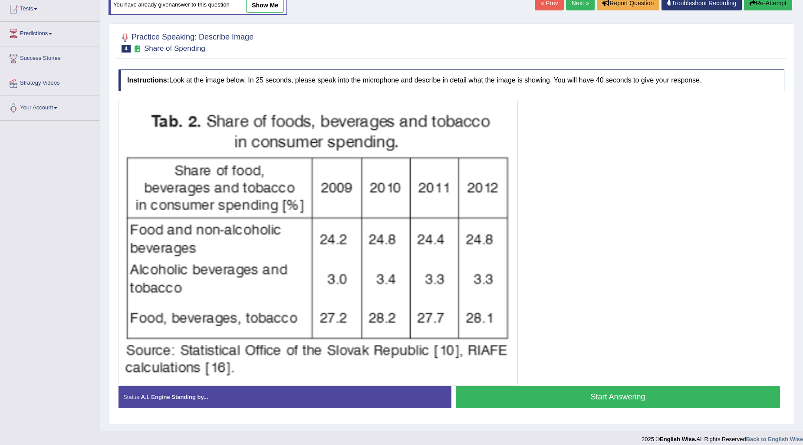
scroll to position [96, 0]
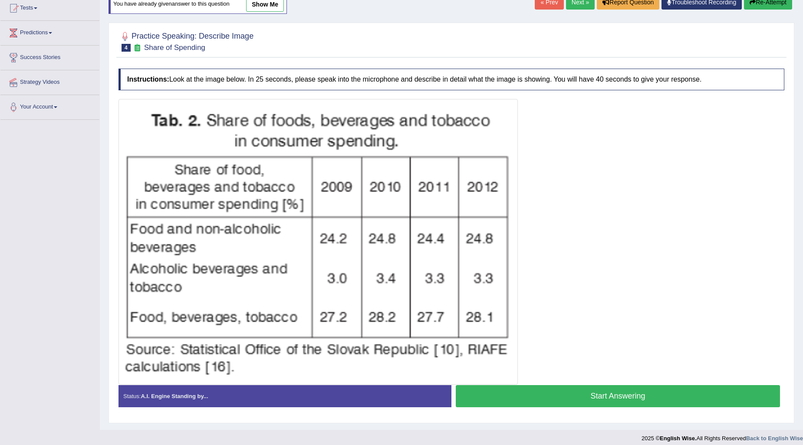
click at [489, 396] on button "Start Answering" at bounding box center [618, 396] width 324 height 22
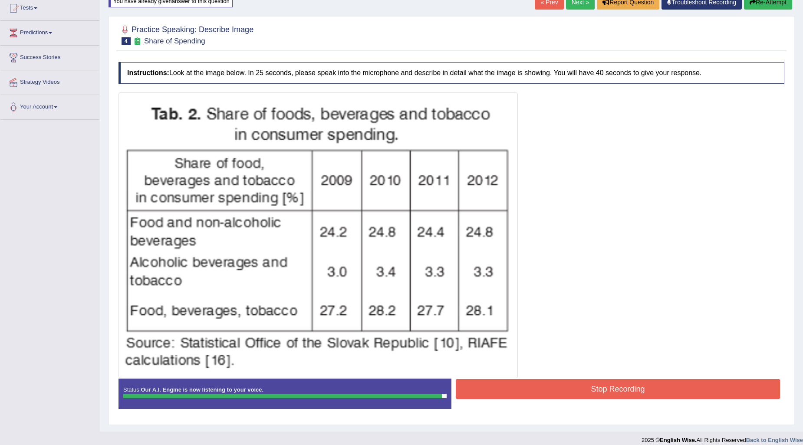
click at [569, 384] on button "Stop Recording" at bounding box center [618, 389] width 324 height 20
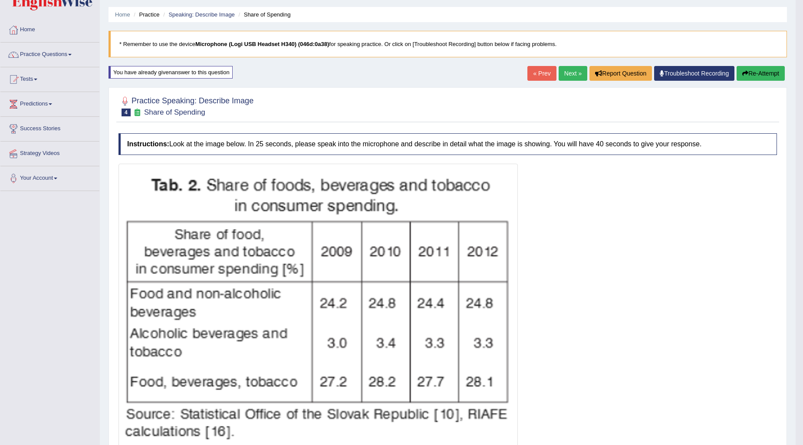
scroll to position [0, 0]
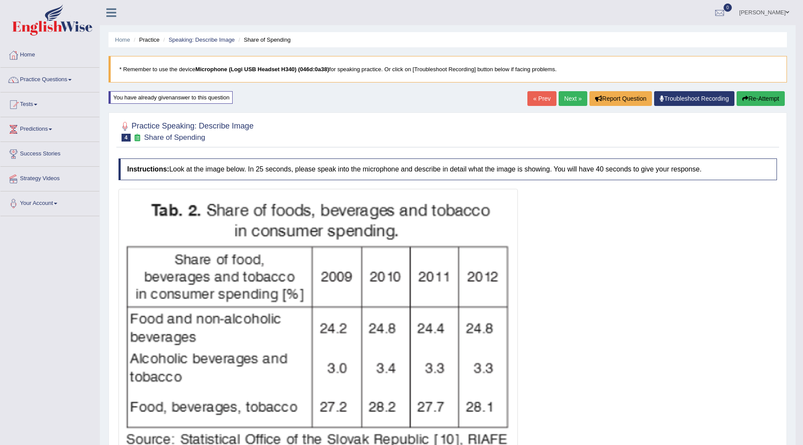
click at [765, 8] on link "[PERSON_NAME]" at bounding box center [764, 11] width 63 height 23
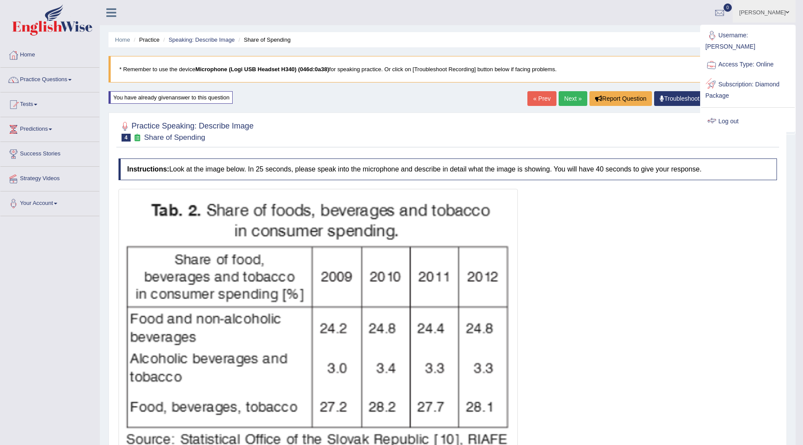
click at [757, 120] on link "Log out" at bounding box center [748, 122] width 94 height 20
